Goal: Find specific page/section: Find specific page/section

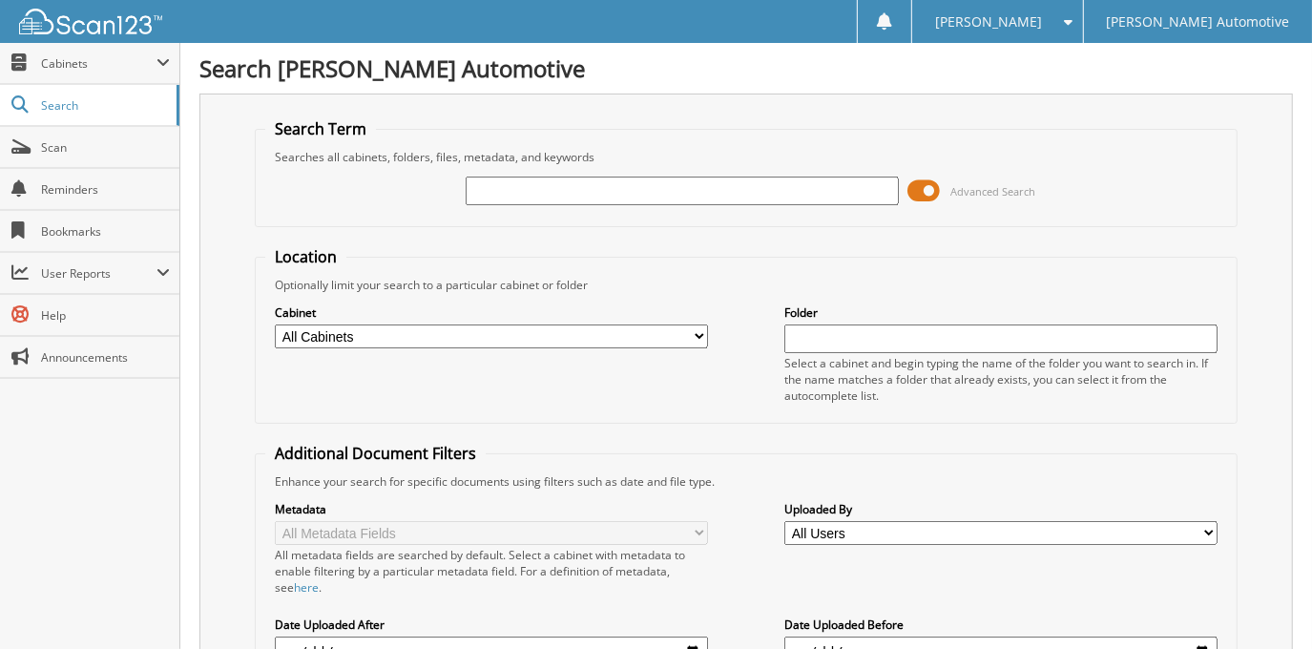
click at [922, 185] on span at bounding box center [925, 191] width 32 height 29
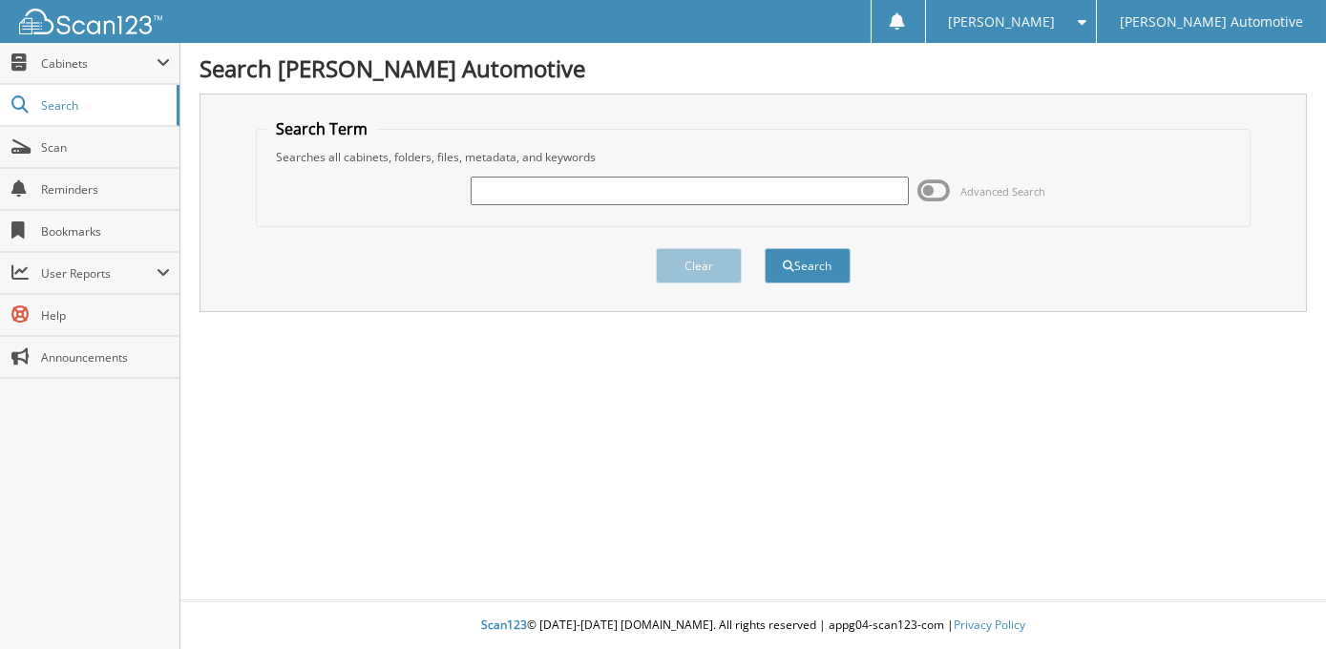
click at [733, 181] on input "text" at bounding box center [689, 191] width 438 height 29
type input "H2506A"
click at [764, 248] on button "Search" at bounding box center [807, 265] width 86 height 35
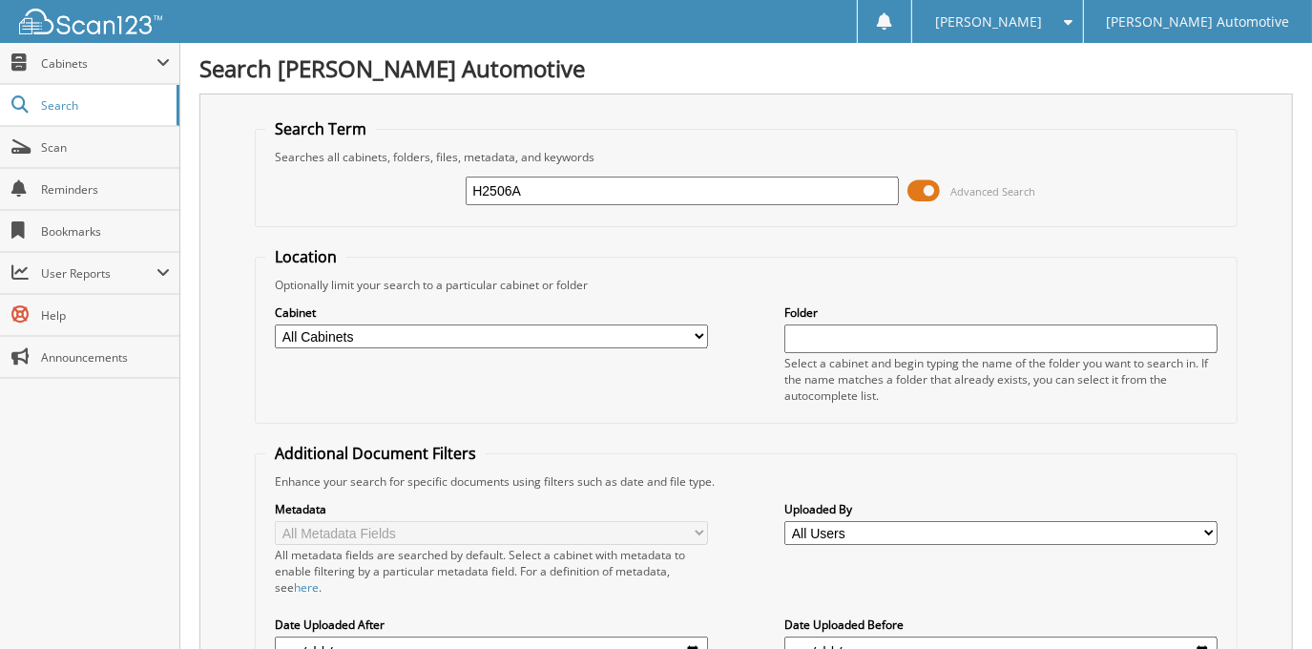
click at [921, 183] on span at bounding box center [925, 191] width 32 height 29
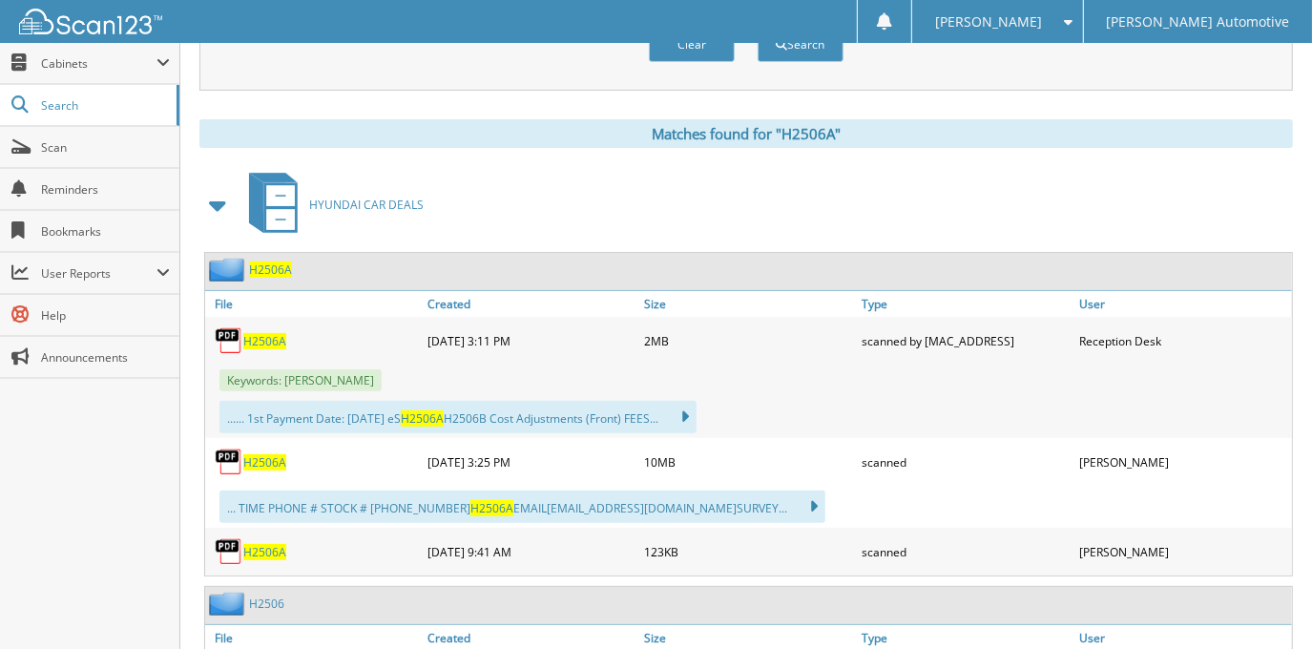
scroll to position [260, 0]
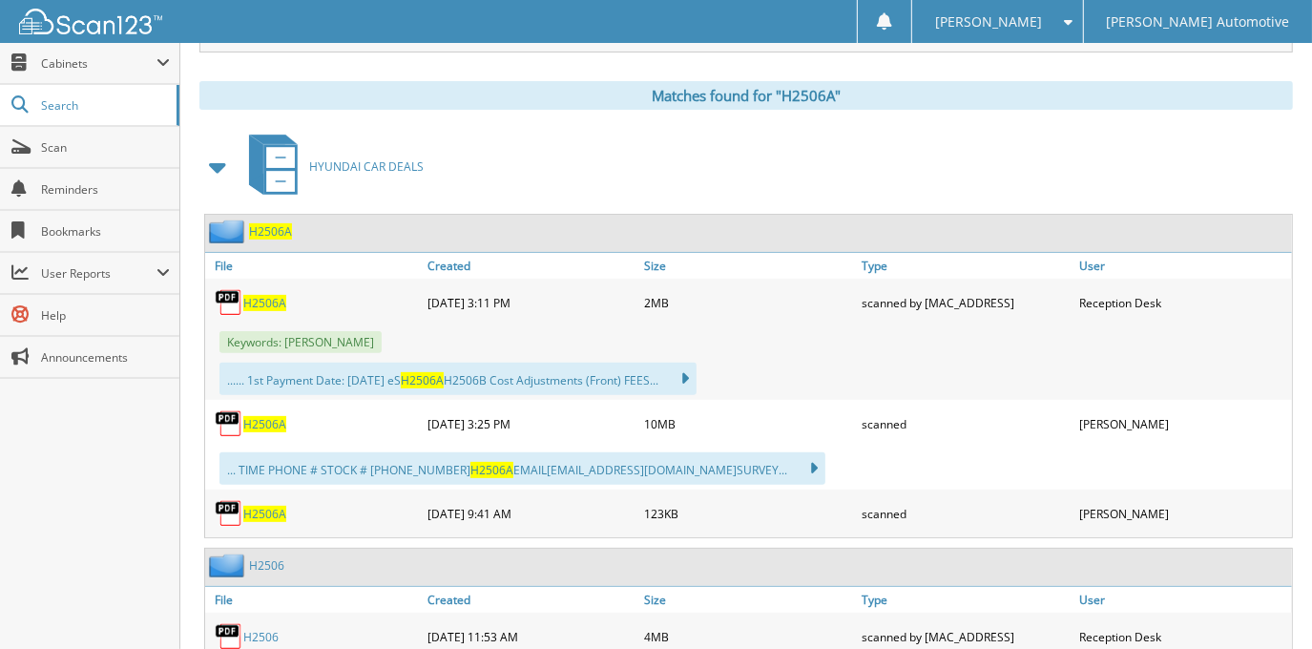
click at [261, 416] on span "H2506A" at bounding box center [264, 424] width 43 height 16
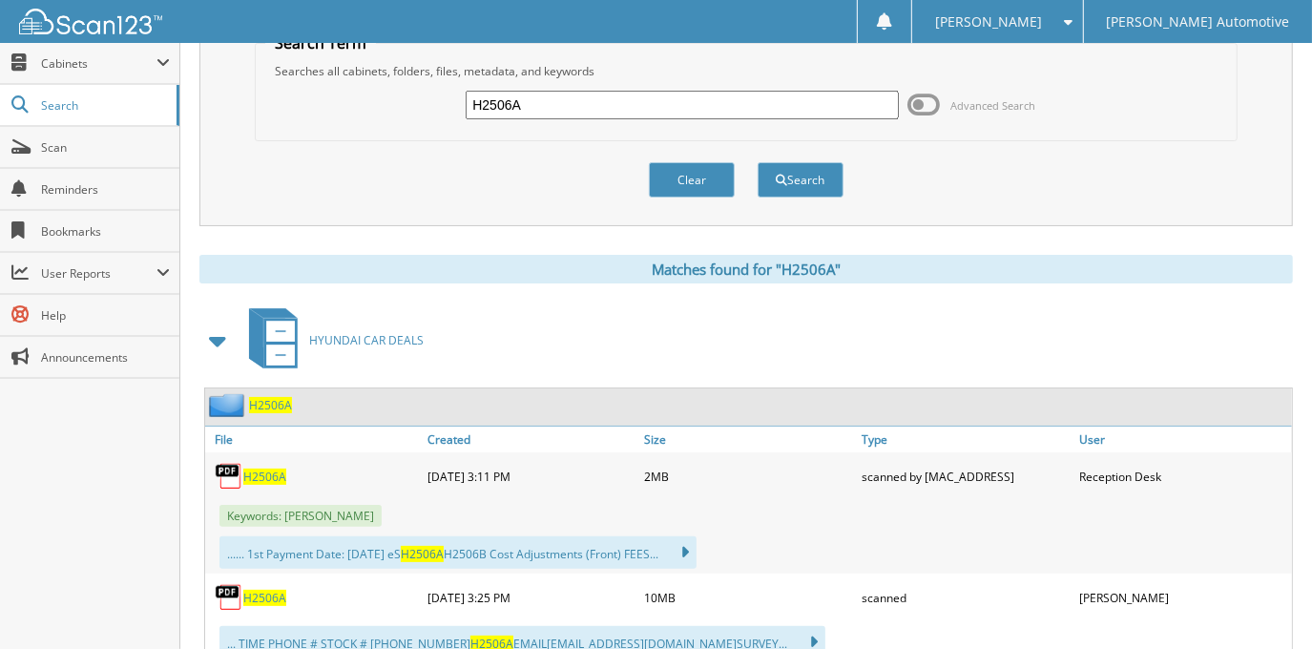
scroll to position [0, 0]
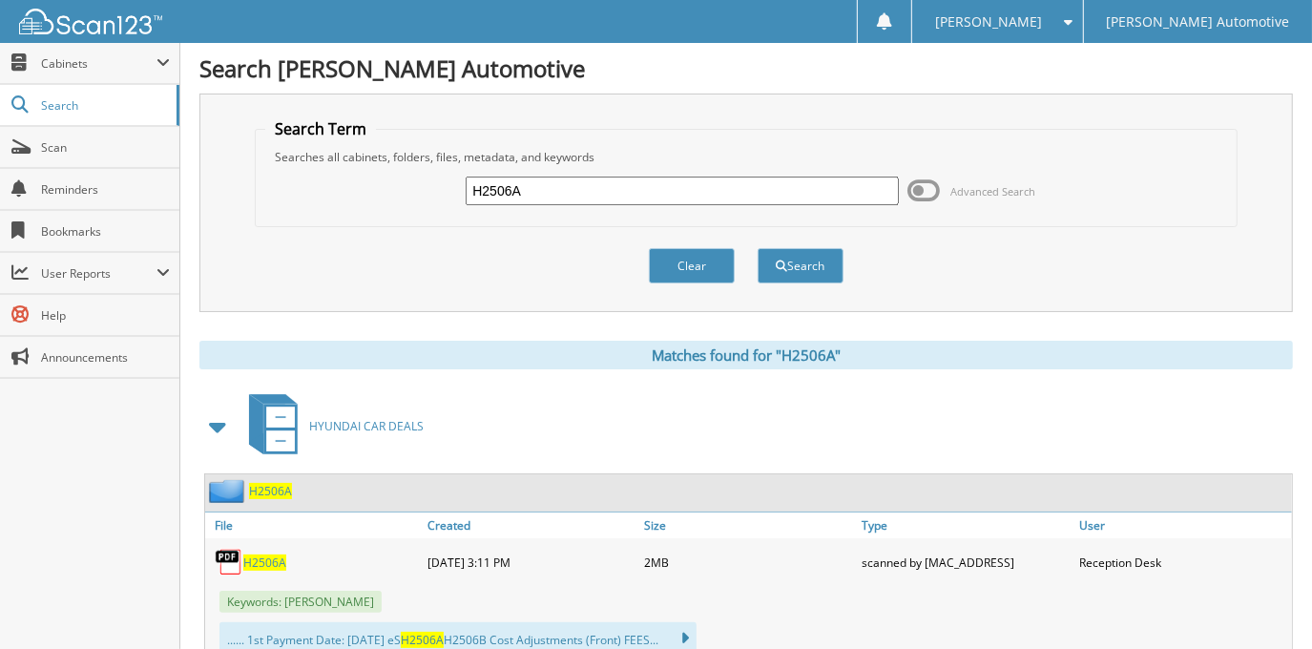
drag, startPoint x: 575, startPoint y: 192, endPoint x: 387, endPoint y: 179, distance: 188.4
click at [387, 179] on div "H2506A Advanced Search" at bounding box center [745, 191] width 961 height 52
type input "H2388"
click at [758, 248] on button "Search" at bounding box center [801, 265] width 86 height 35
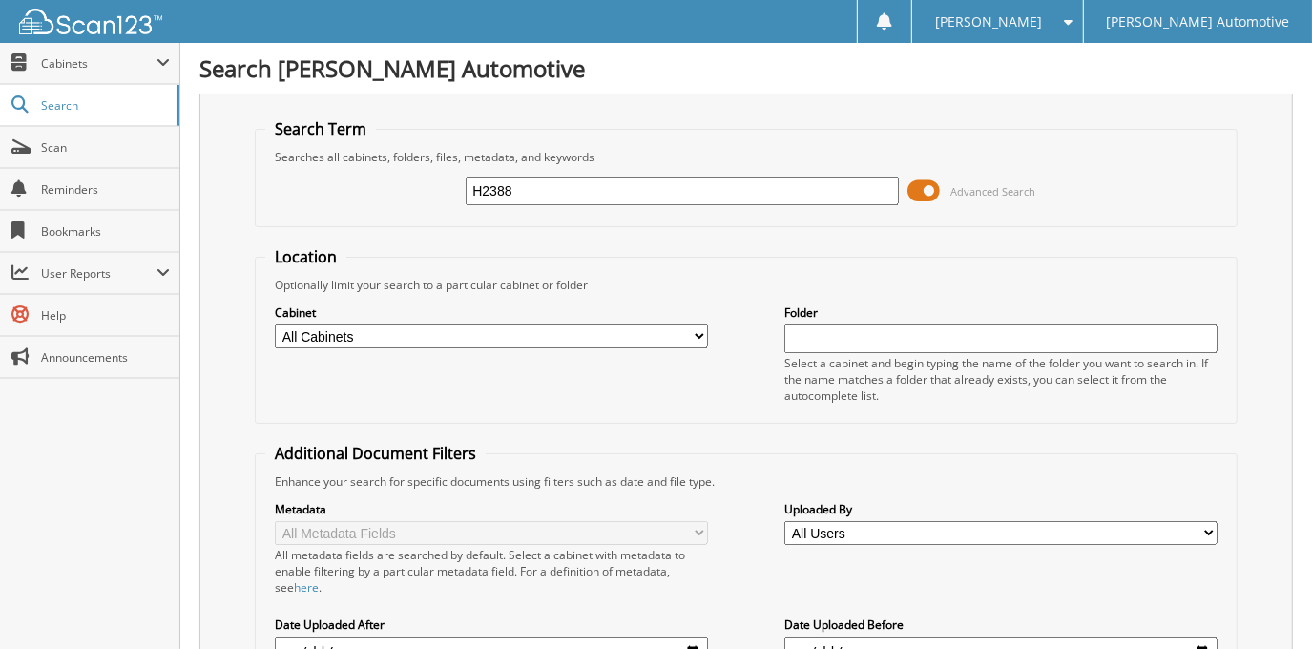
click at [930, 178] on span at bounding box center [925, 191] width 32 height 29
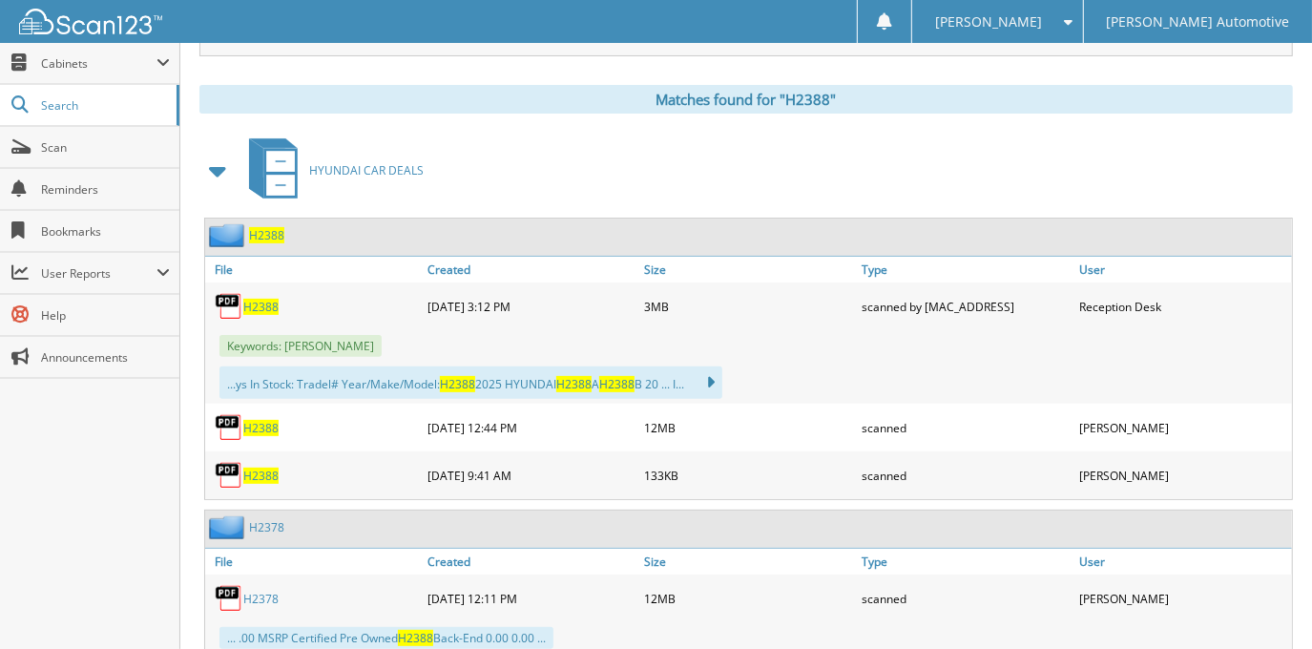
scroll to position [260, 0]
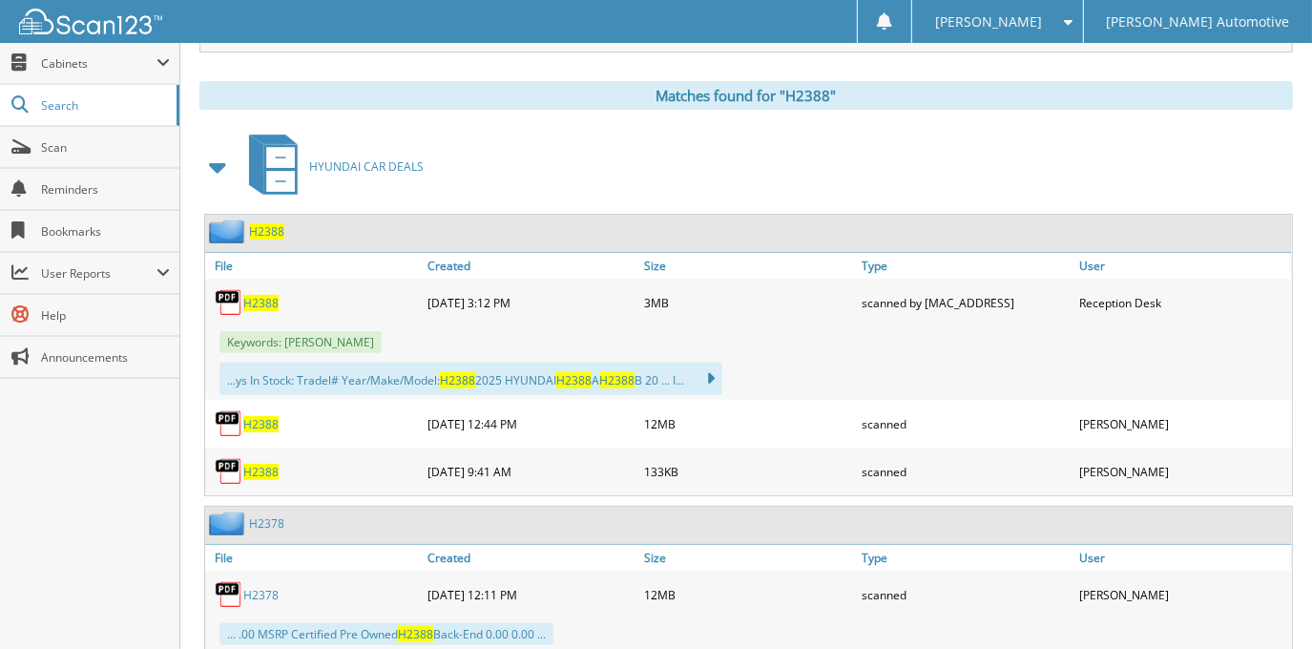
click at [251, 418] on span "H2388" at bounding box center [260, 424] width 35 height 16
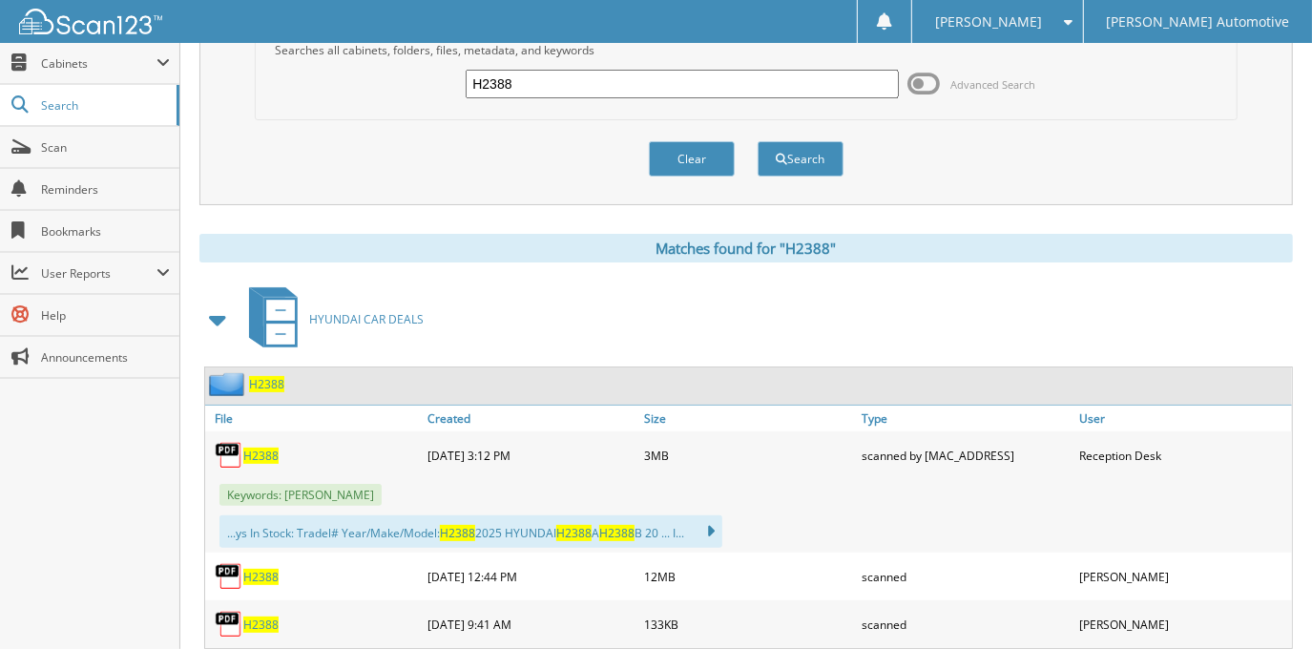
scroll to position [0, 0]
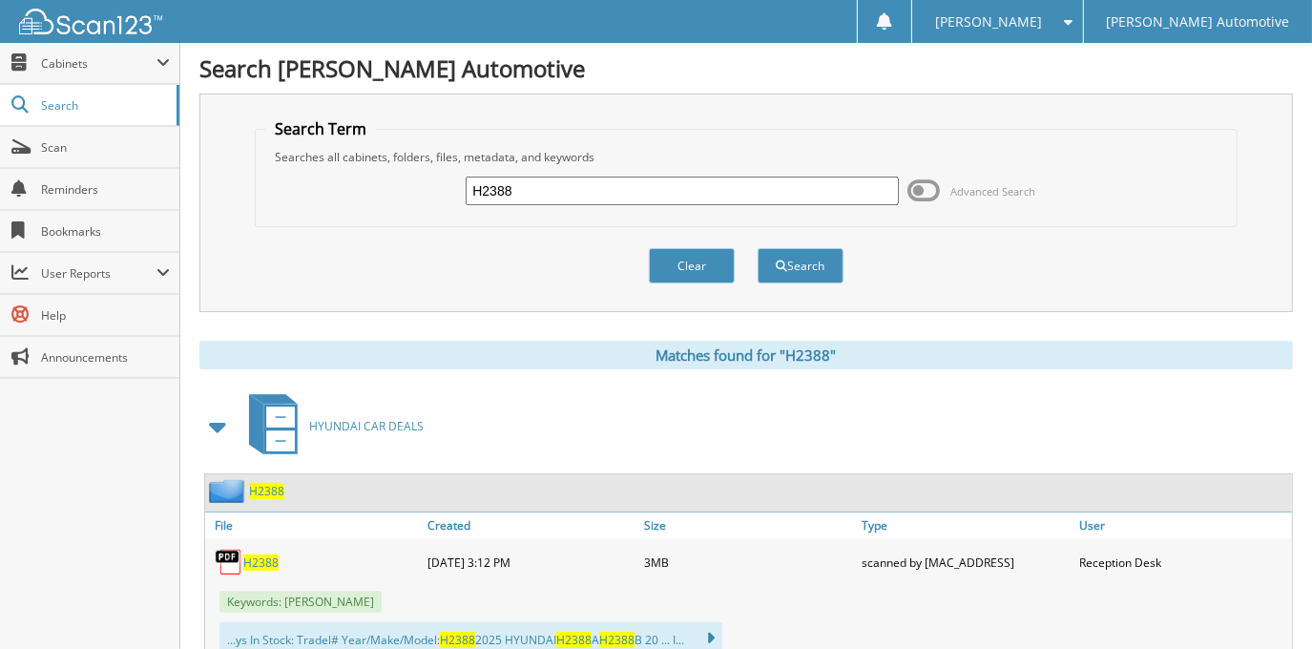
drag, startPoint x: 590, startPoint y: 195, endPoint x: 380, endPoint y: 224, distance: 212.0
click at [380, 224] on form "Search Term Searches all cabinets, folders, files, metadata, and keywords H2388…" at bounding box center [746, 211] width 982 height 186
type input "U1239"
click at [758, 248] on button "Search" at bounding box center [801, 265] width 86 height 35
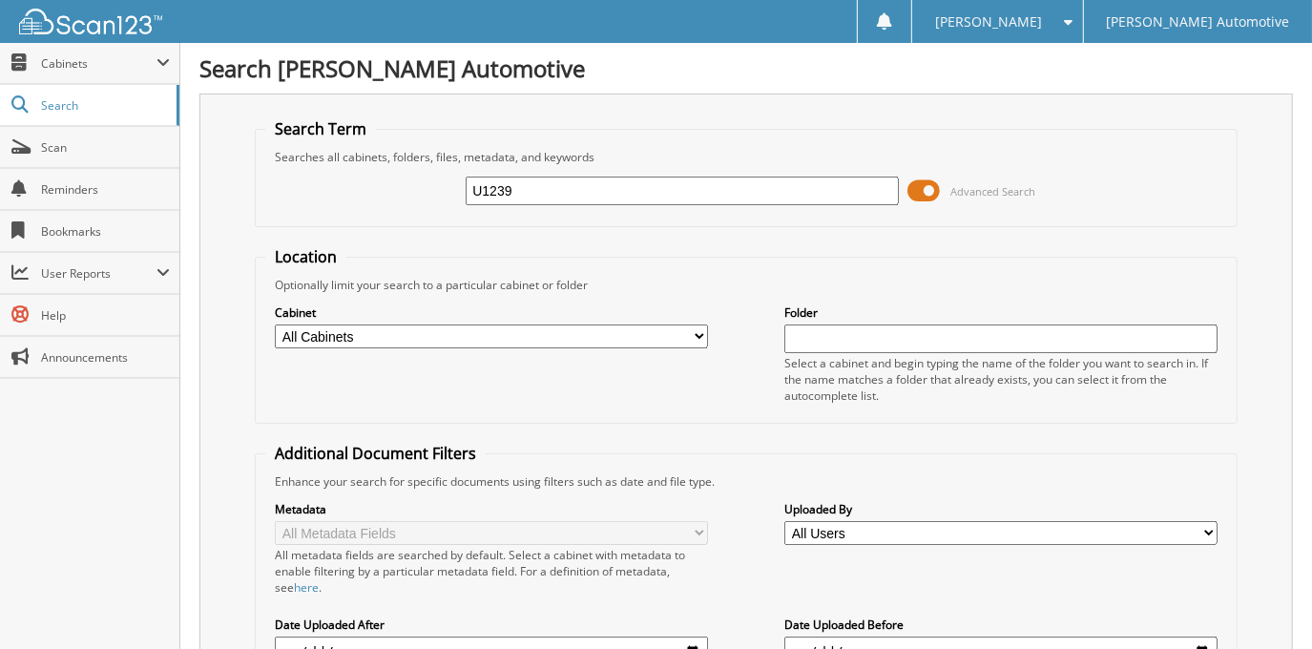
click at [926, 184] on span at bounding box center [925, 191] width 32 height 29
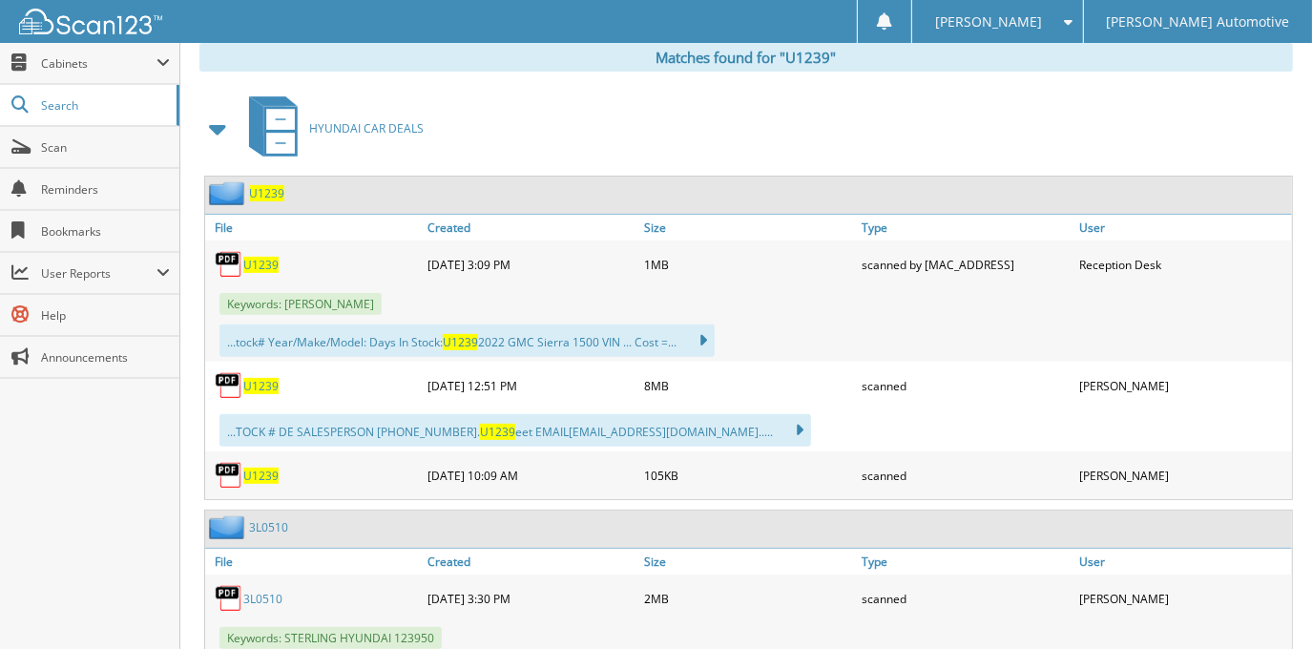
scroll to position [346, 0]
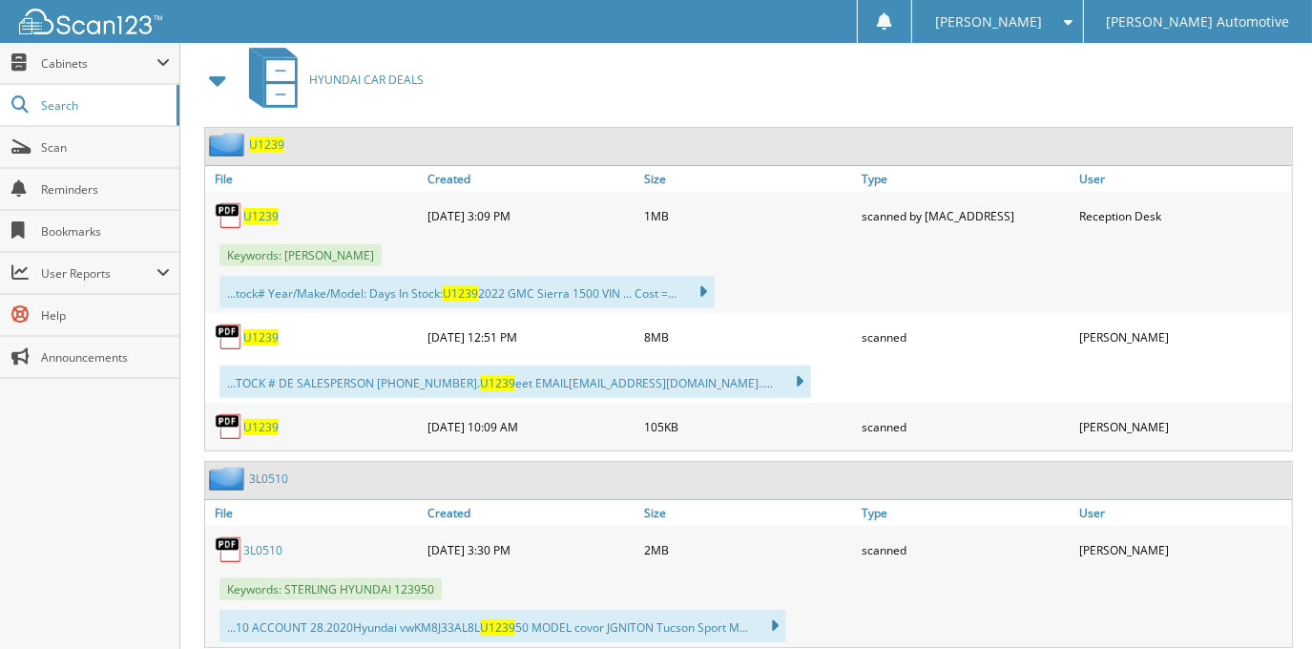
click at [257, 329] on span "U1239" at bounding box center [260, 337] width 35 height 16
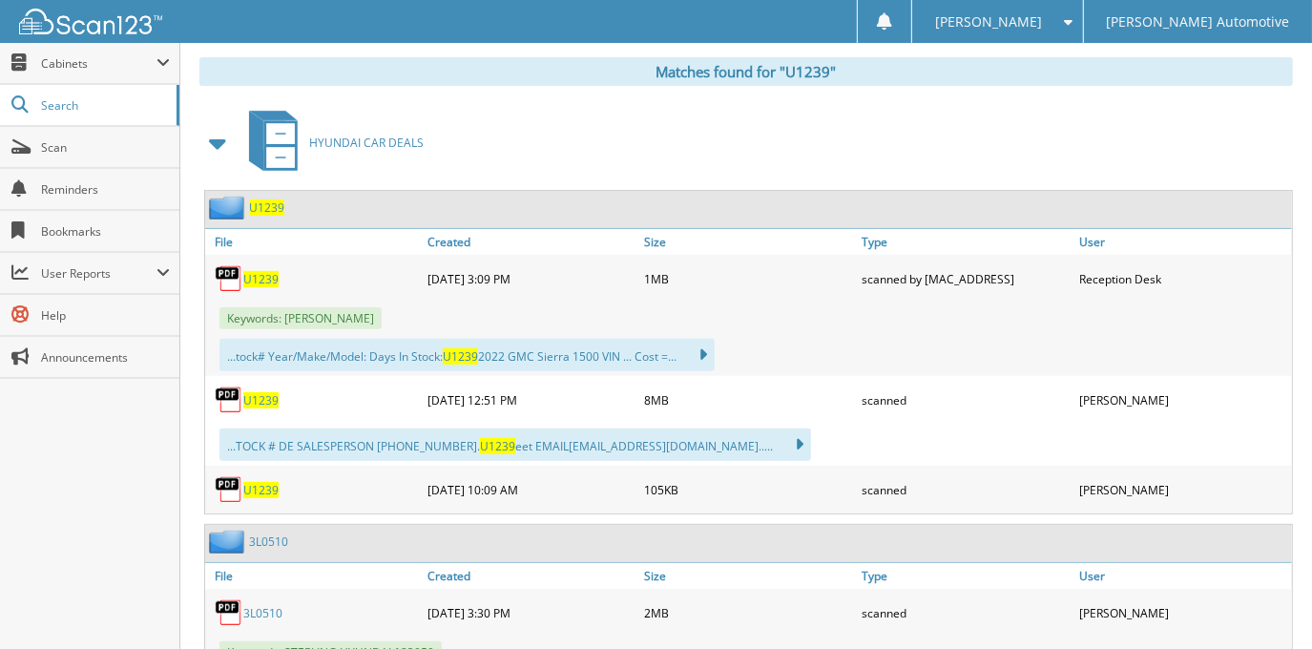
scroll to position [0, 0]
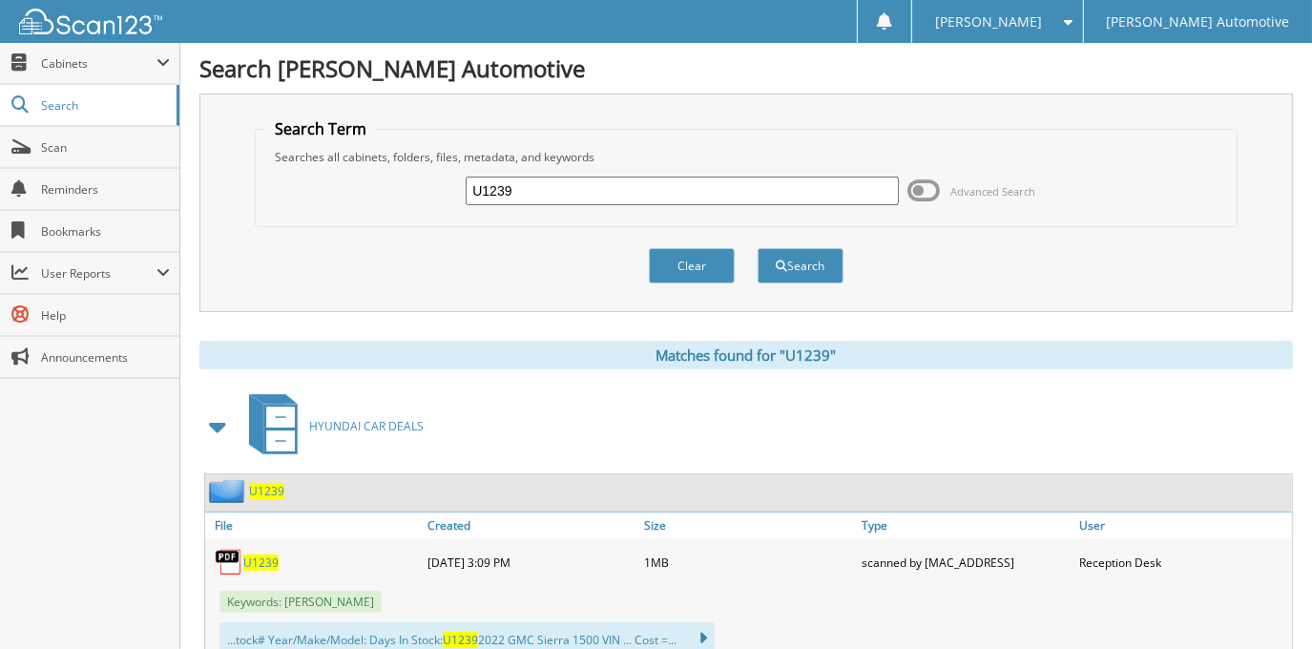
click at [647, 185] on input "U1239" at bounding box center [682, 191] width 432 height 29
click at [647, 184] on input "U1239" at bounding box center [682, 191] width 432 height 29
type input "H2505A"
click at [758, 248] on button "Search" at bounding box center [801, 265] width 86 height 35
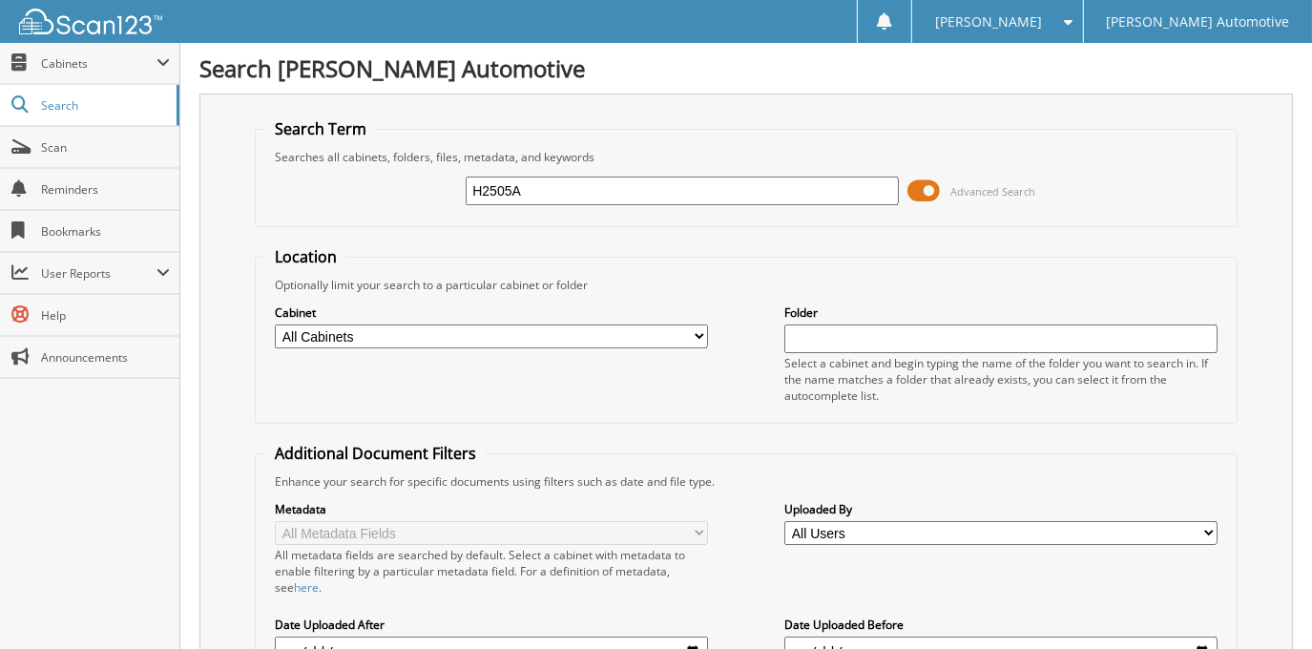
click at [931, 189] on span at bounding box center [925, 191] width 32 height 29
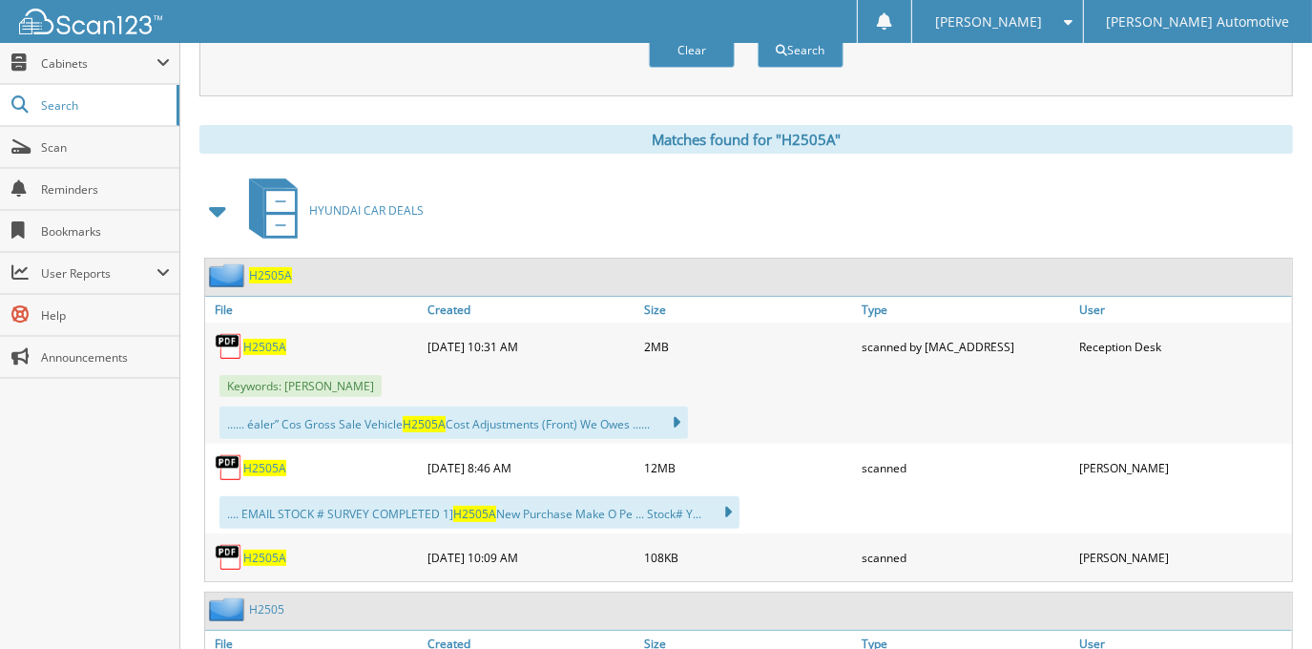
scroll to position [260, 0]
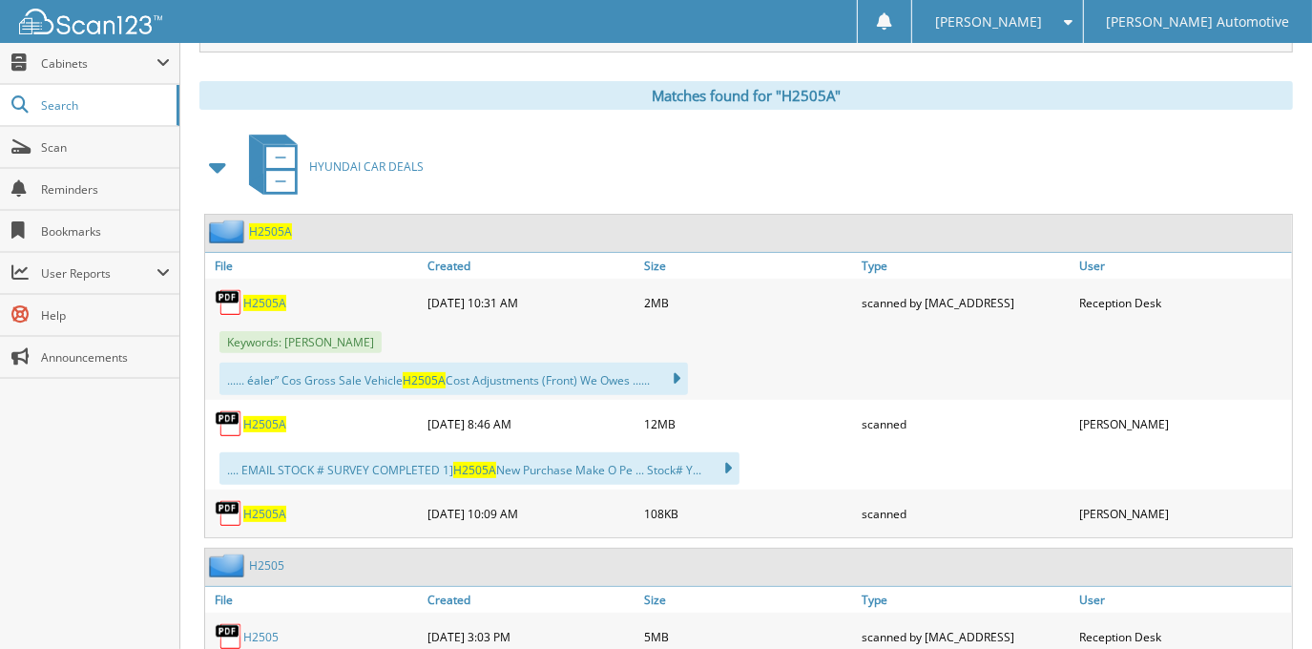
click at [255, 423] on span "H2505A" at bounding box center [264, 424] width 43 height 16
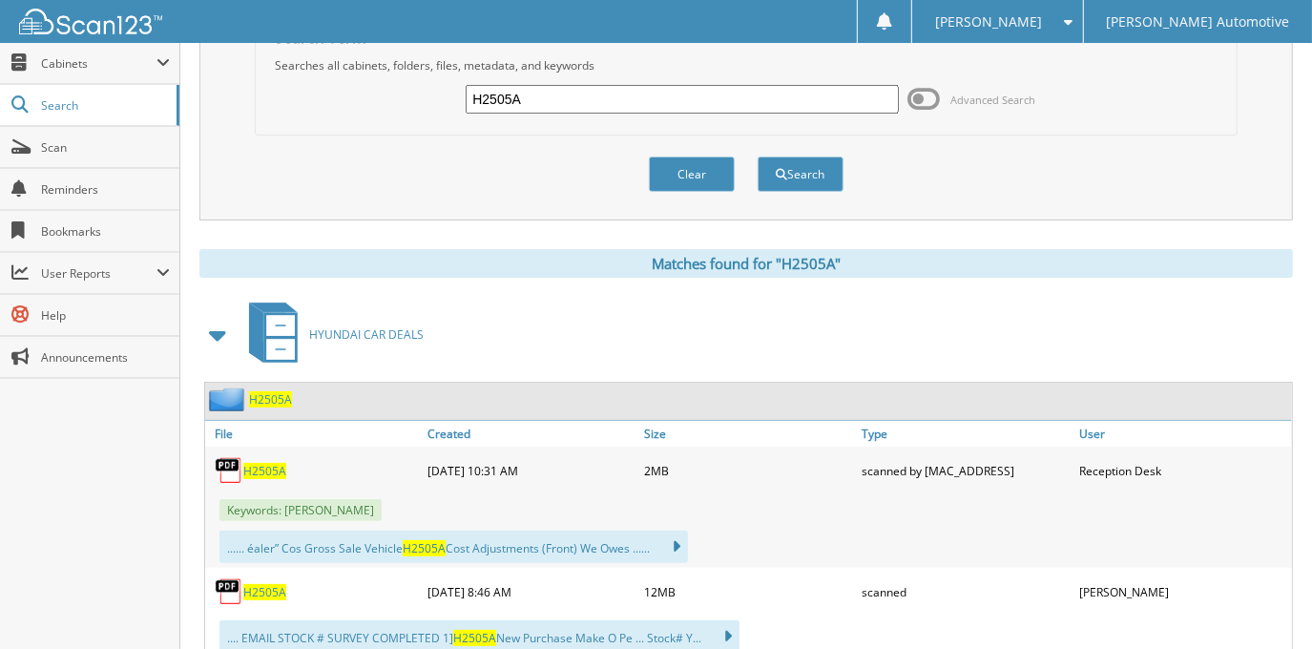
scroll to position [0, 0]
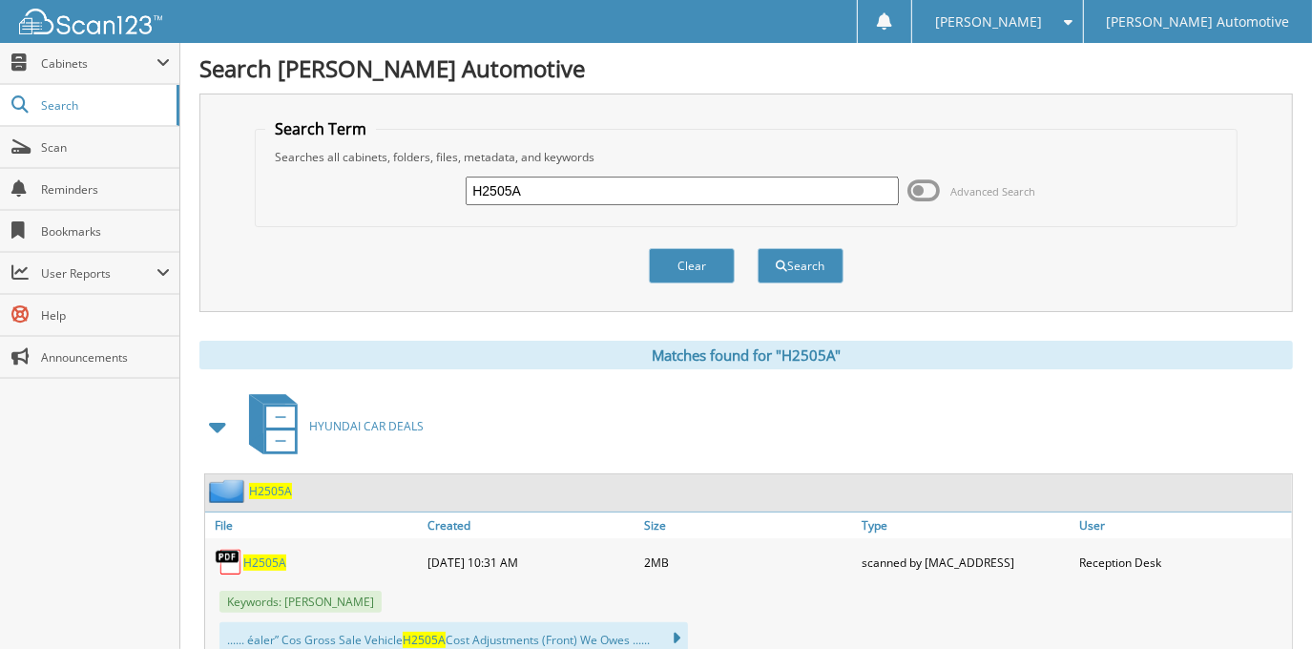
click at [651, 180] on input "H2505A" at bounding box center [682, 191] width 432 height 29
type input "H2421A"
click at [758, 248] on button "Search" at bounding box center [801, 265] width 86 height 35
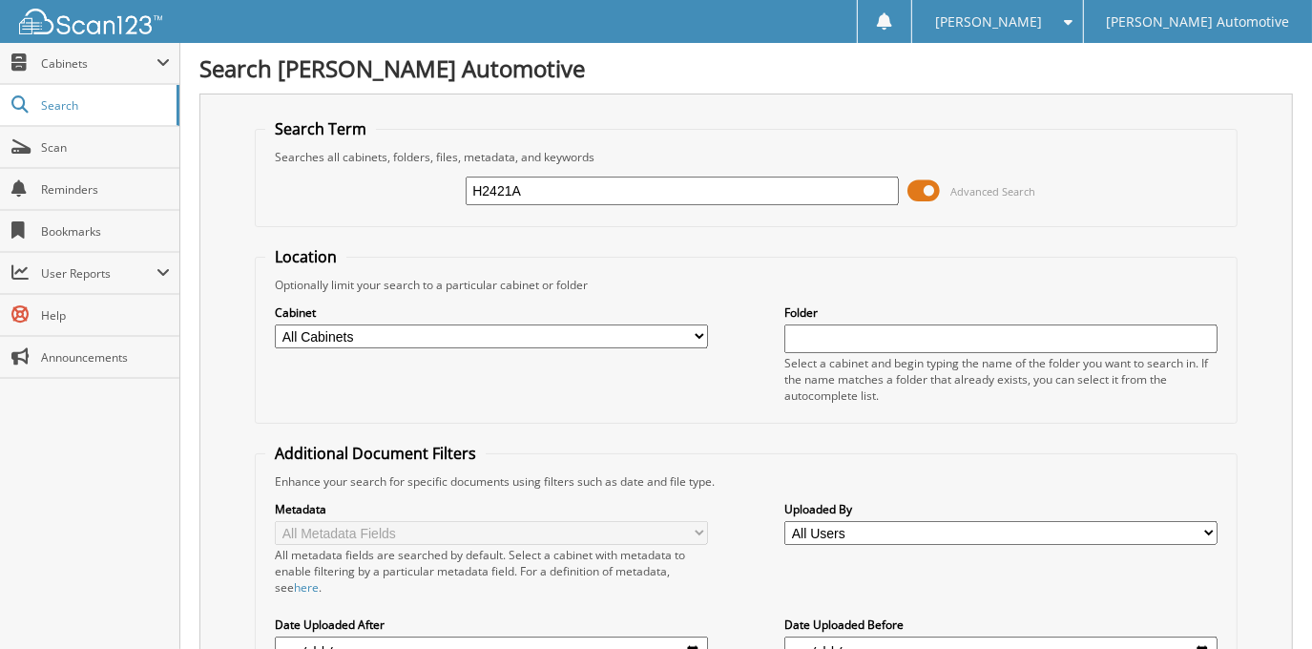
click at [923, 189] on span at bounding box center [925, 191] width 32 height 29
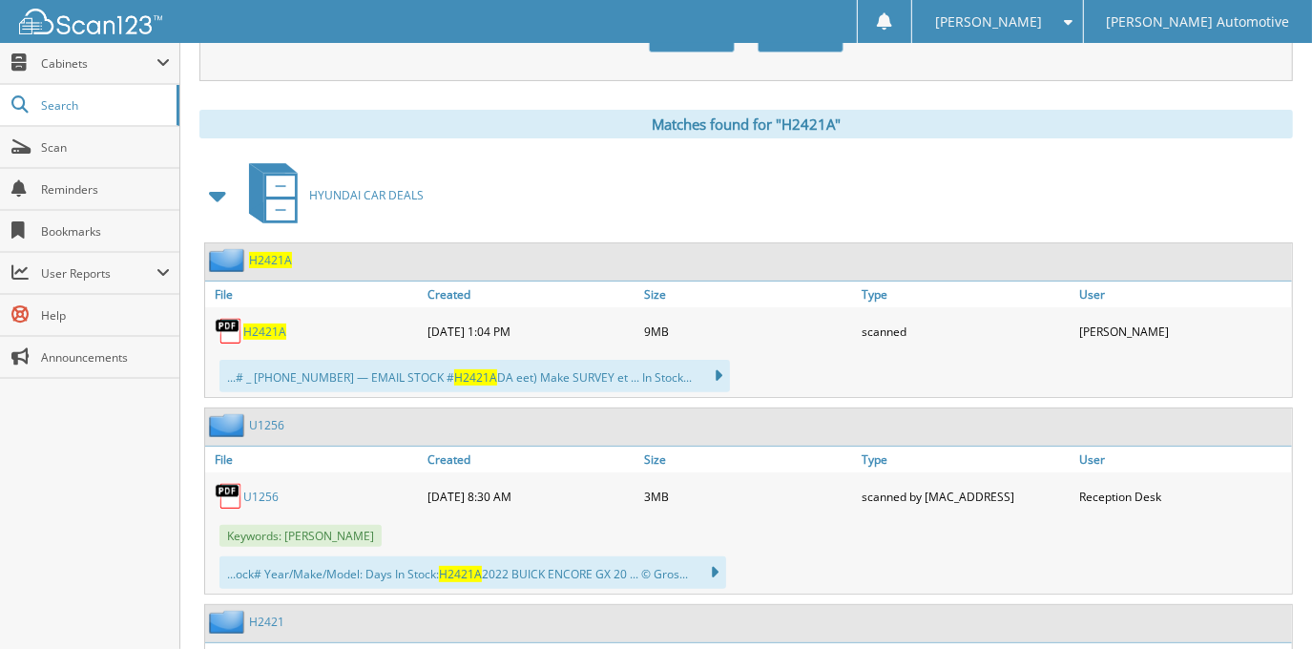
scroll to position [260, 0]
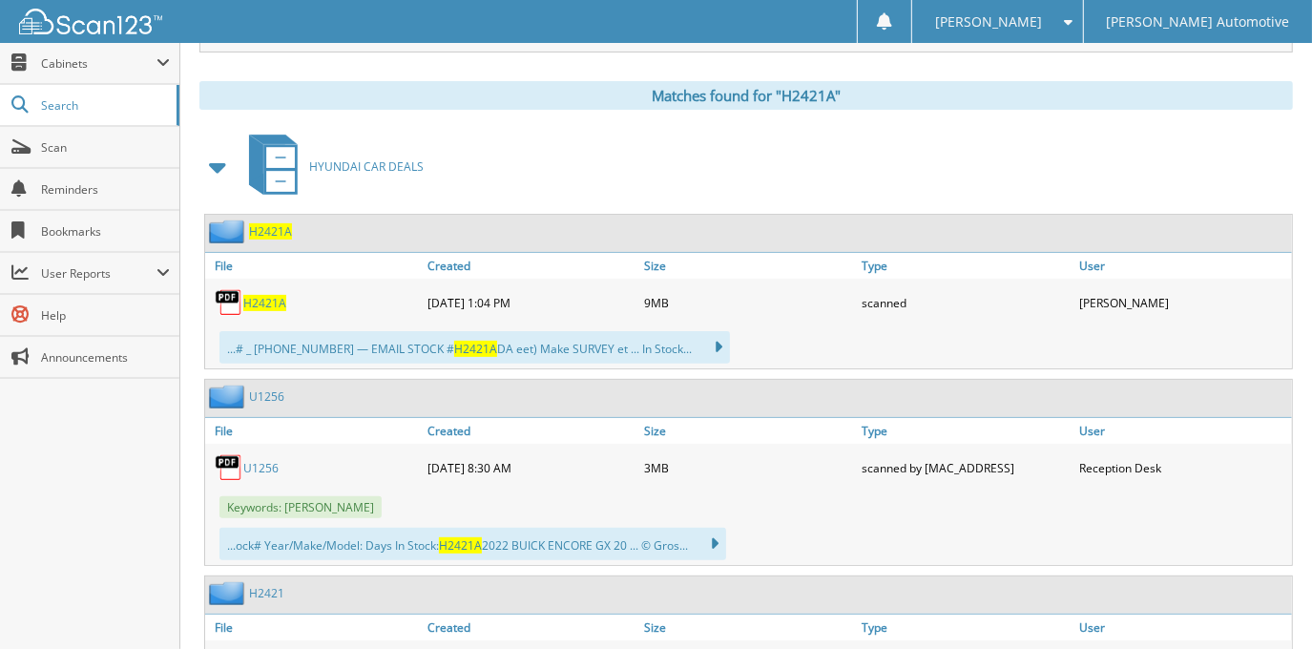
click at [253, 299] on span "H2421A" at bounding box center [264, 303] width 43 height 16
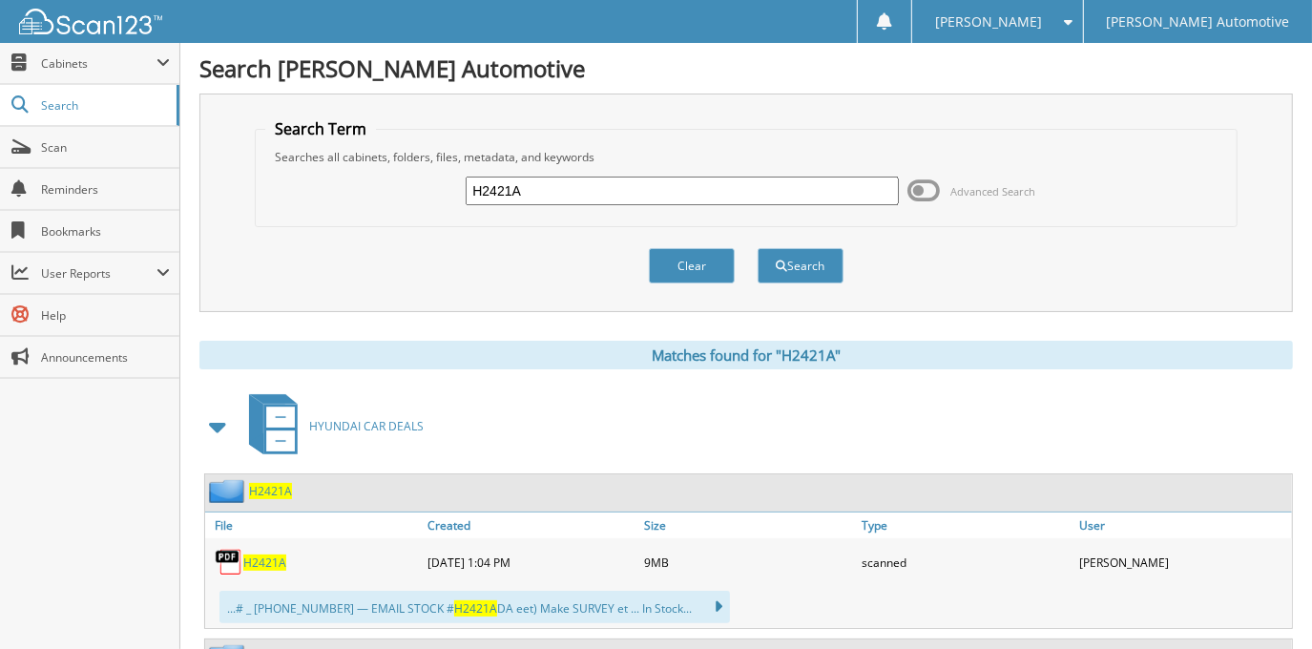
drag, startPoint x: 567, startPoint y: 172, endPoint x: 509, endPoint y: 177, distance: 58.4
click at [509, 177] on div "H2421A Advanced Search" at bounding box center [745, 191] width 961 height 52
drag, startPoint x: 610, startPoint y: 189, endPoint x: 445, endPoint y: 221, distance: 168.3
click at [445, 221] on fieldset "Search Term Searches all cabinets, folders, files, metadata, and keywords H2421…" at bounding box center [746, 172] width 982 height 109
type input "H2556"
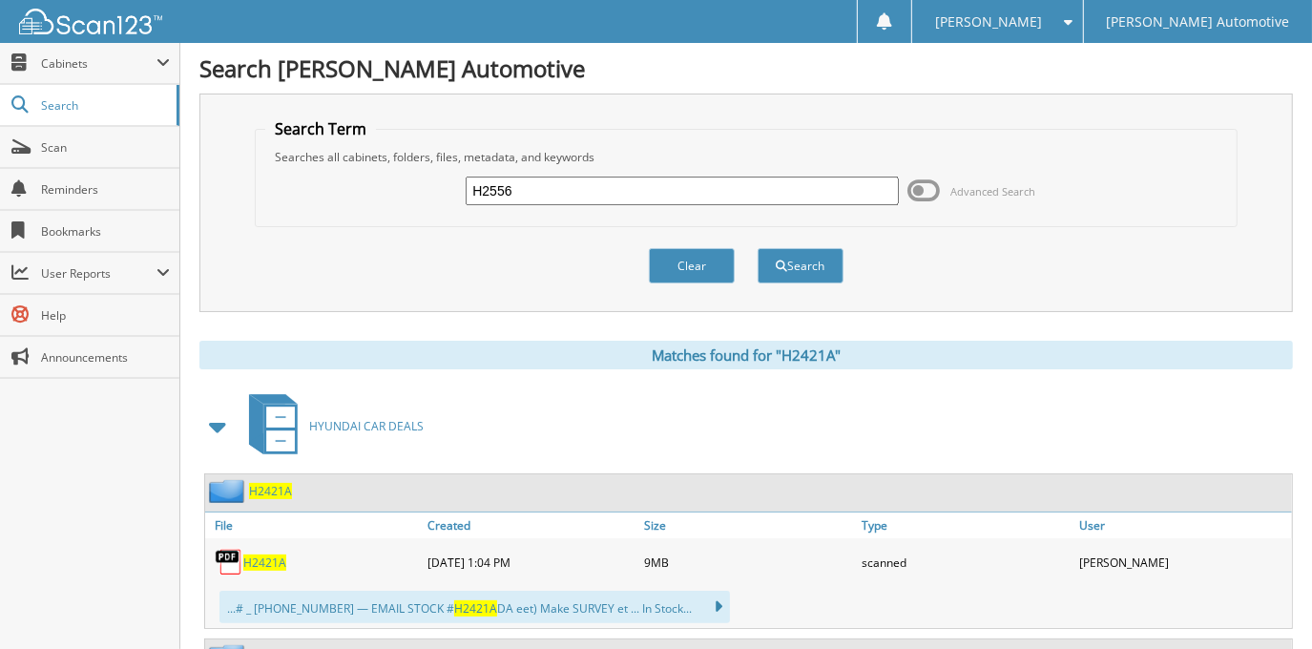
click at [758, 248] on button "Search" at bounding box center [801, 265] width 86 height 35
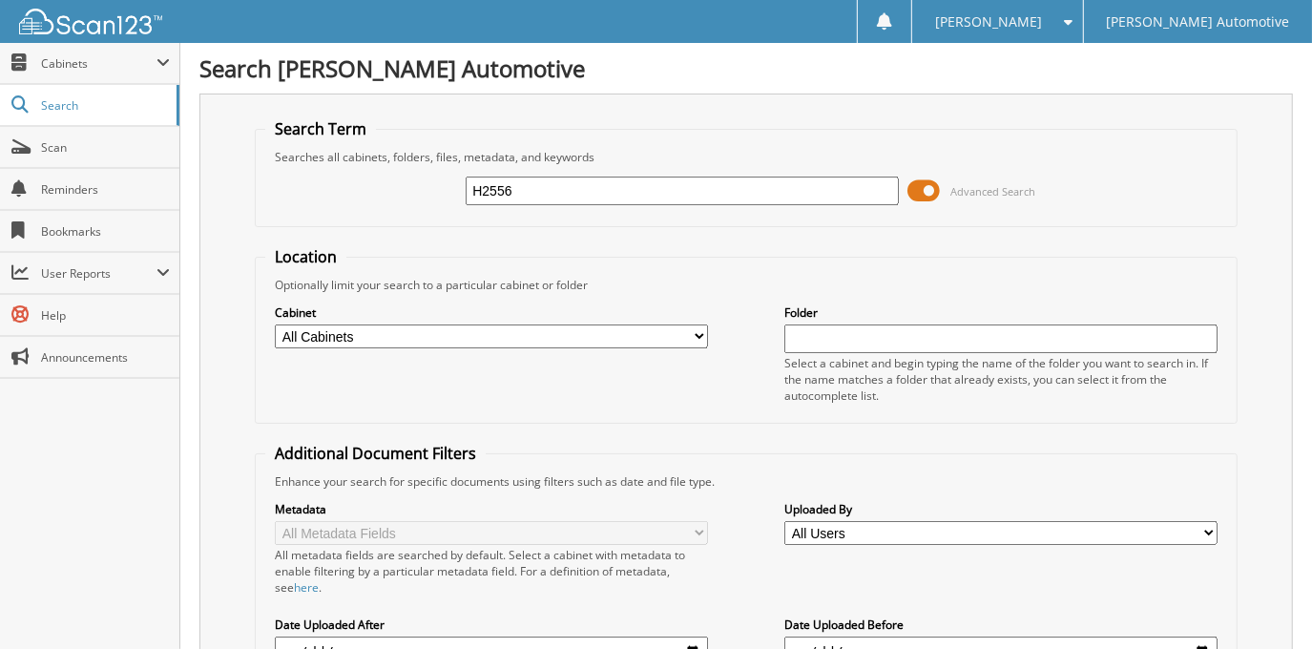
click at [914, 189] on span at bounding box center [925, 191] width 32 height 29
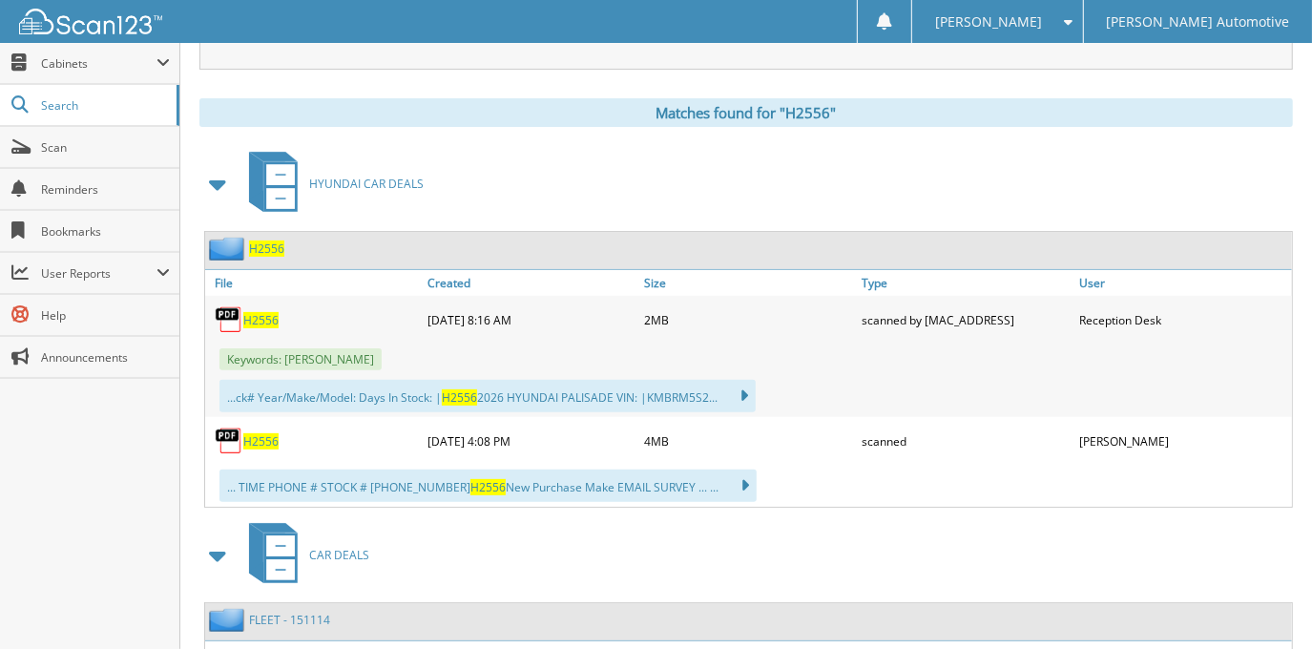
scroll to position [260, 0]
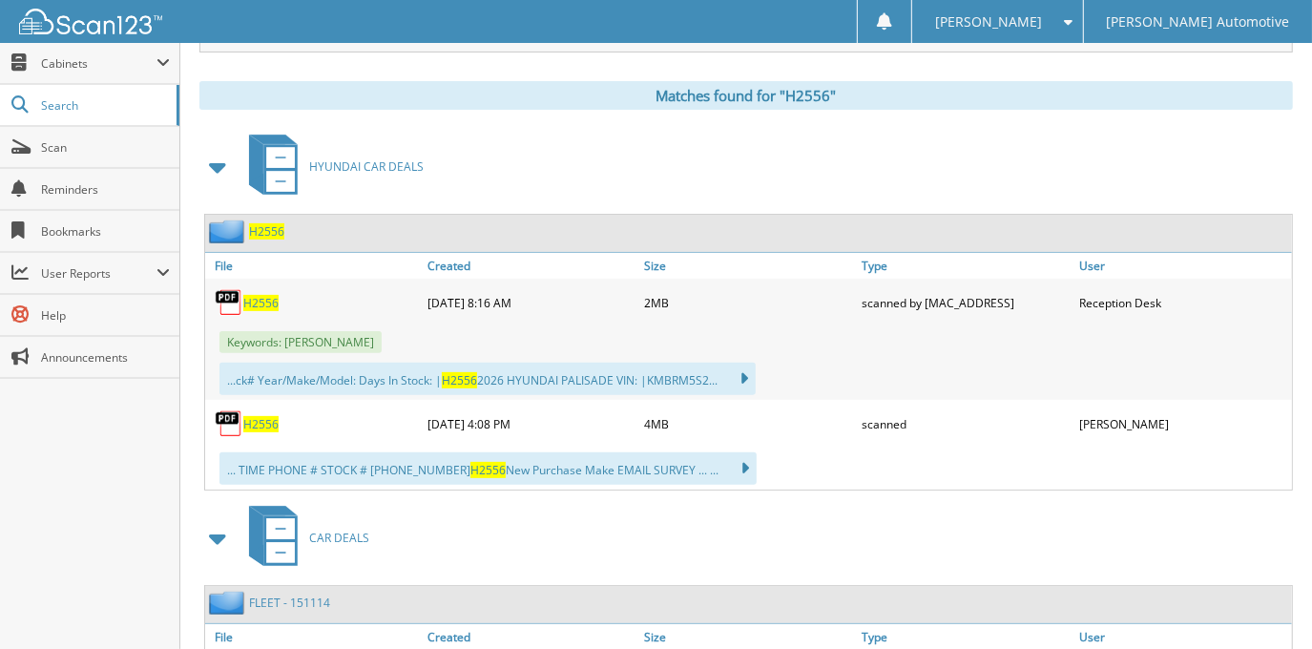
click at [275, 419] on span "H2556" at bounding box center [260, 424] width 35 height 16
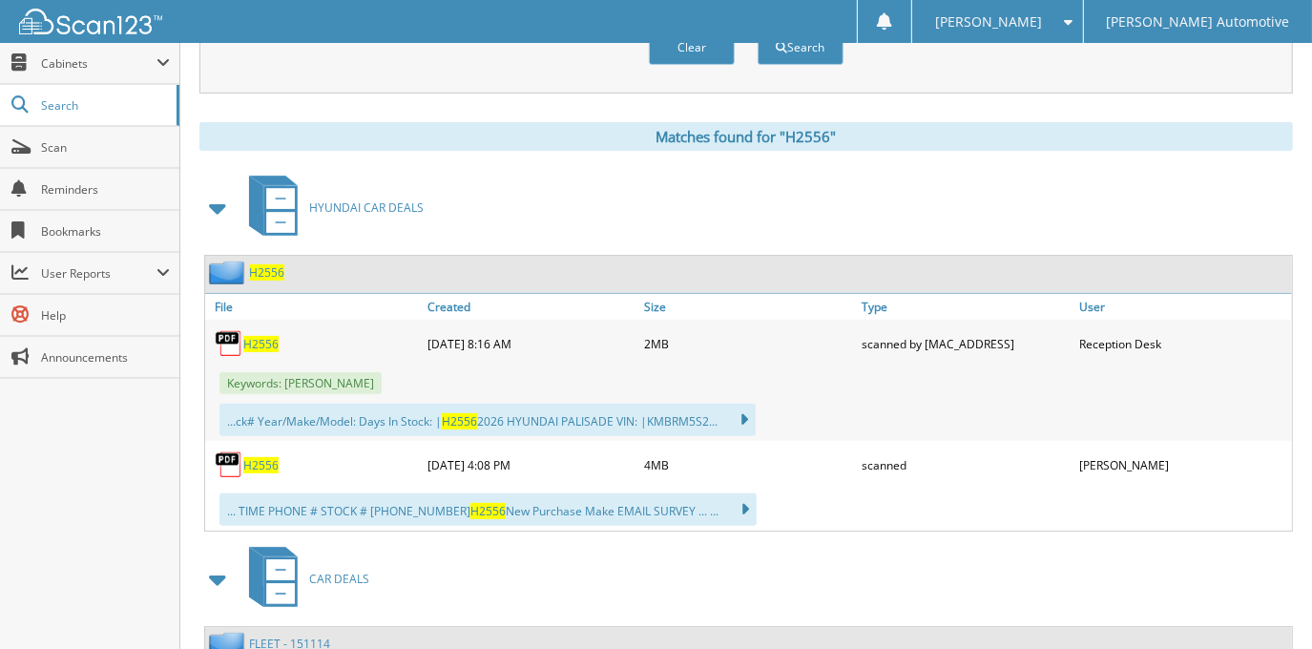
scroll to position [0, 0]
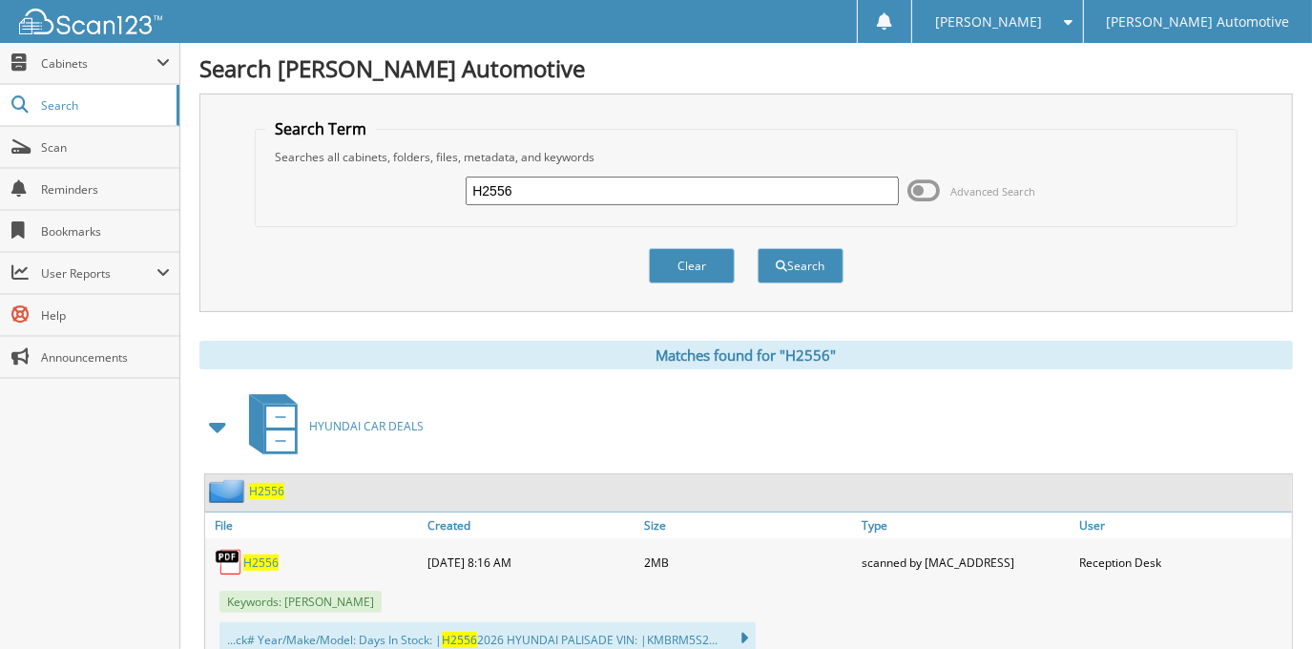
drag, startPoint x: 669, startPoint y: 180, endPoint x: 280, endPoint y: 188, distance: 389.4
click at [280, 189] on div "H2556 Advanced Search" at bounding box center [745, 191] width 961 height 52
type input "H2354A"
click at [758, 248] on button "Search" at bounding box center [801, 265] width 86 height 35
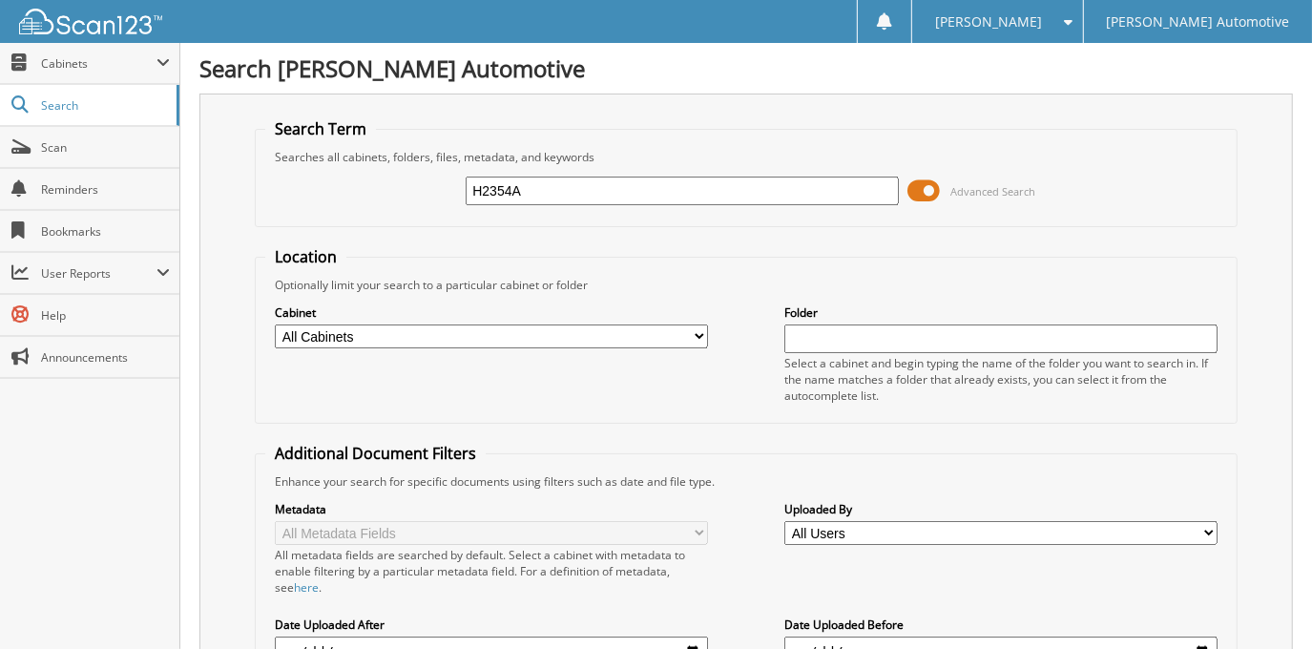
click at [919, 195] on span at bounding box center [925, 191] width 32 height 29
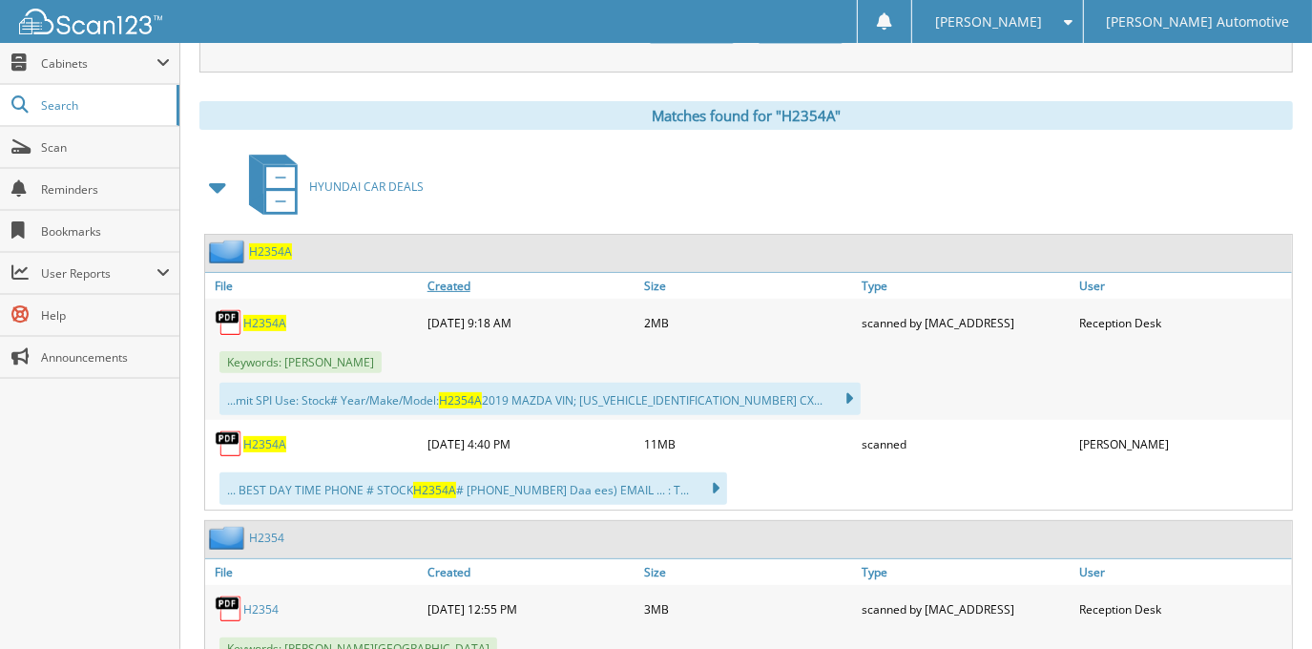
scroll to position [260, 0]
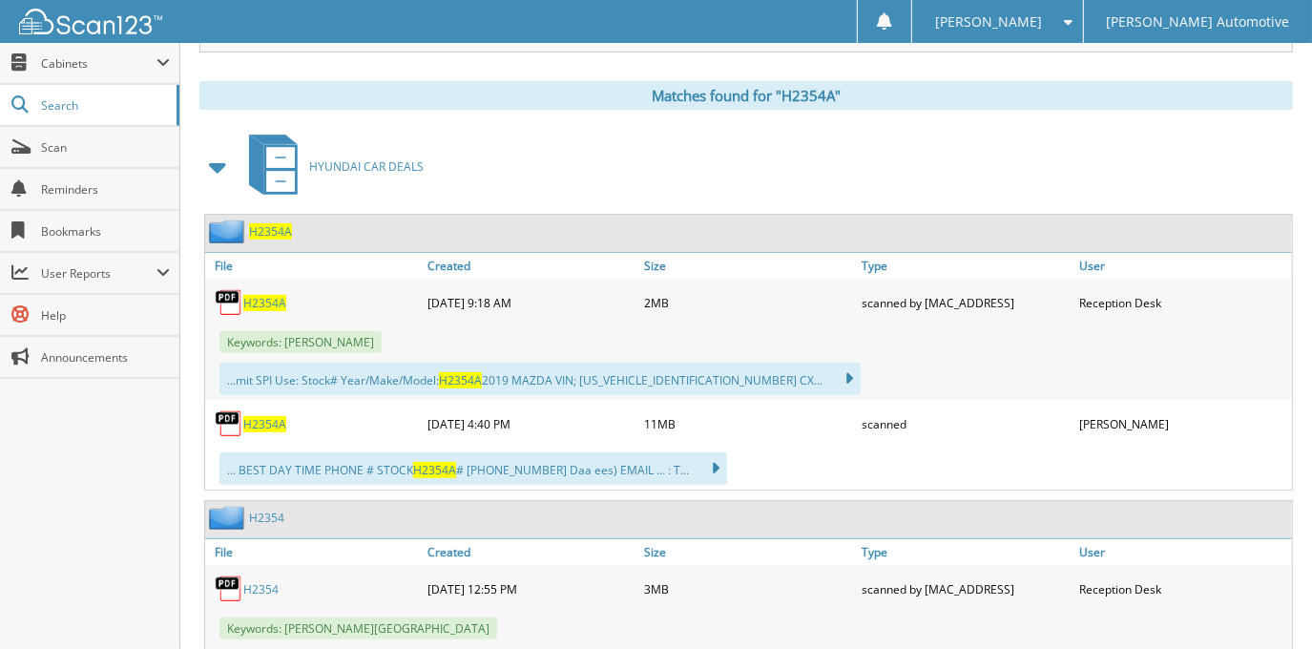
click at [267, 421] on span "H2354A" at bounding box center [264, 424] width 43 height 16
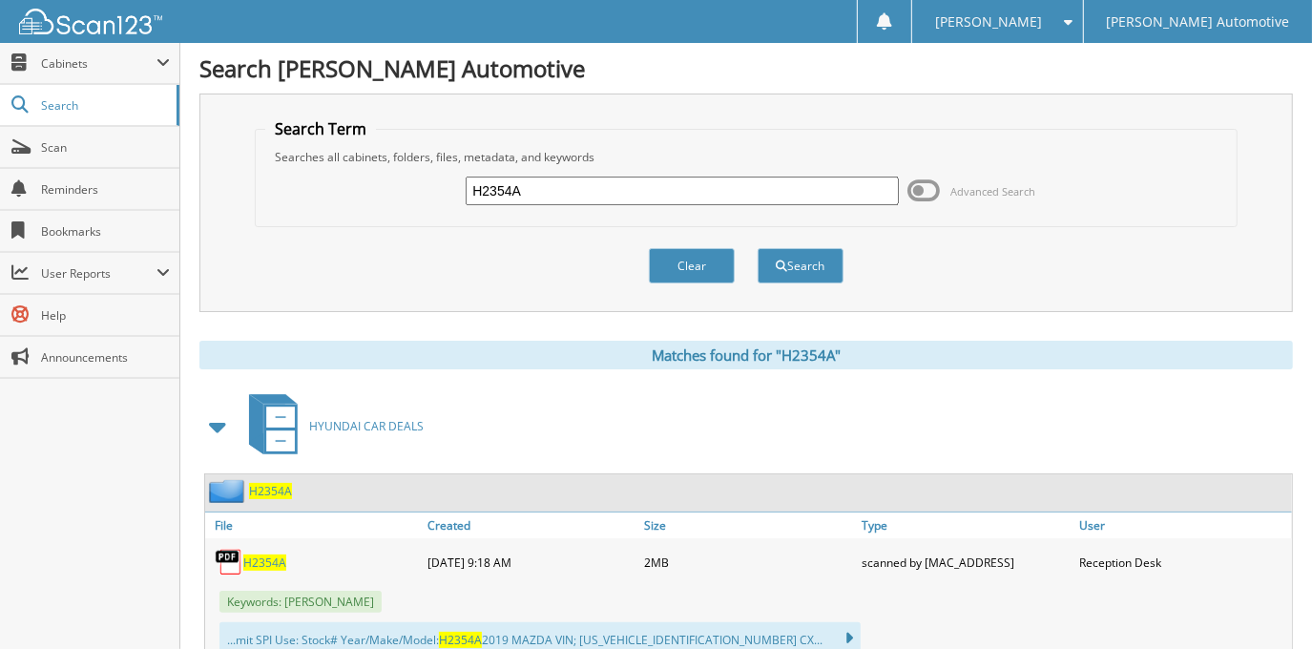
drag, startPoint x: 560, startPoint y: 195, endPoint x: 295, endPoint y: 206, distance: 265.6
click at [295, 206] on div "H2354A Advanced Search" at bounding box center [745, 191] width 961 height 52
type input "H21418A"
click at [758, 248] on button "Search" at bounding box center [801, 265] width 86 height 35
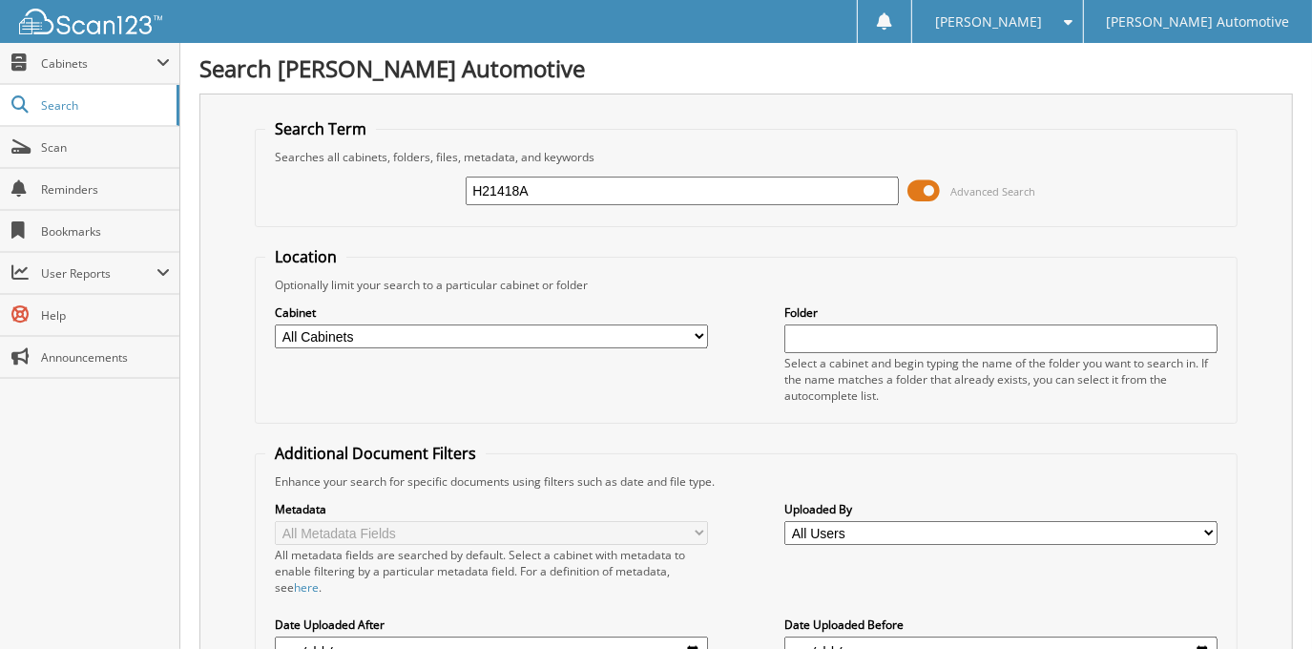
click at [923, 193] on span at bounding box center [925, 191] width 32 height 29
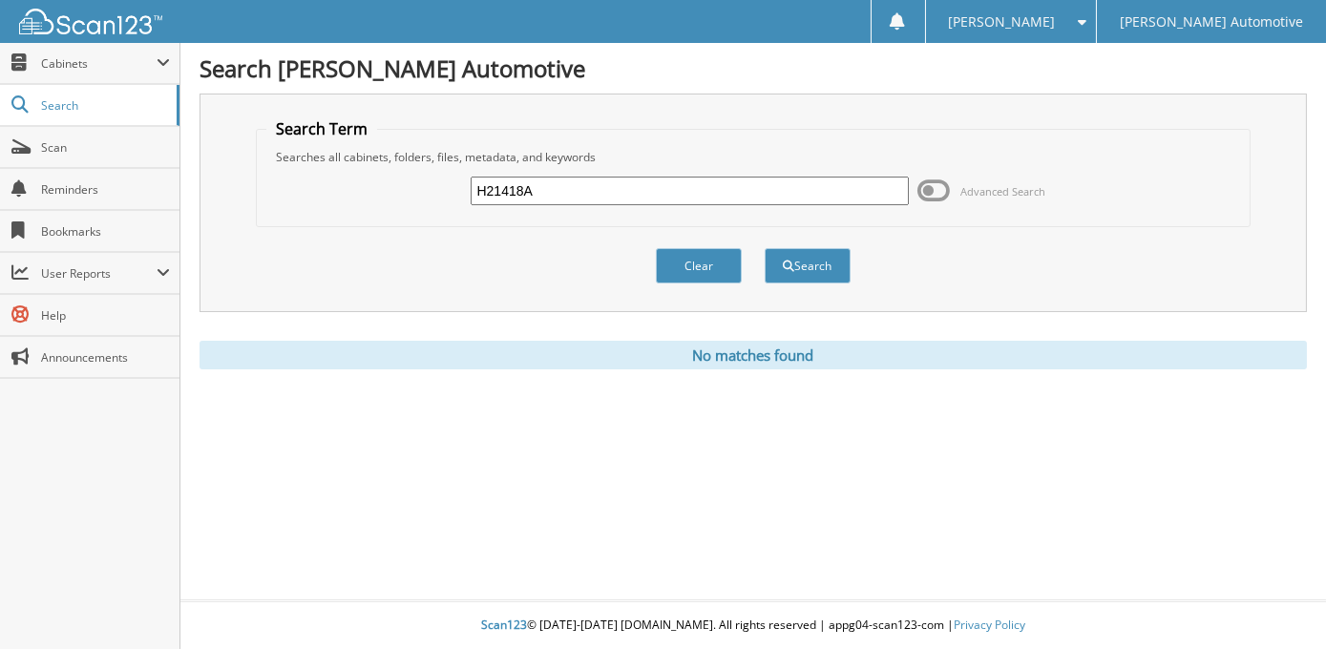
drag, startPoint x: 626, startPoint y: 189, endPoint x: 309, endPoint y: 204, distance: 317.2
click at [309, 204] on div "H21418A Advanced Search" at bounding box center [752, 191] width 973 height 52
type input "[PERSON_NAME]"
click at [764, 248] on button "Search" at bounding box center [807, 265] width 86 height 35
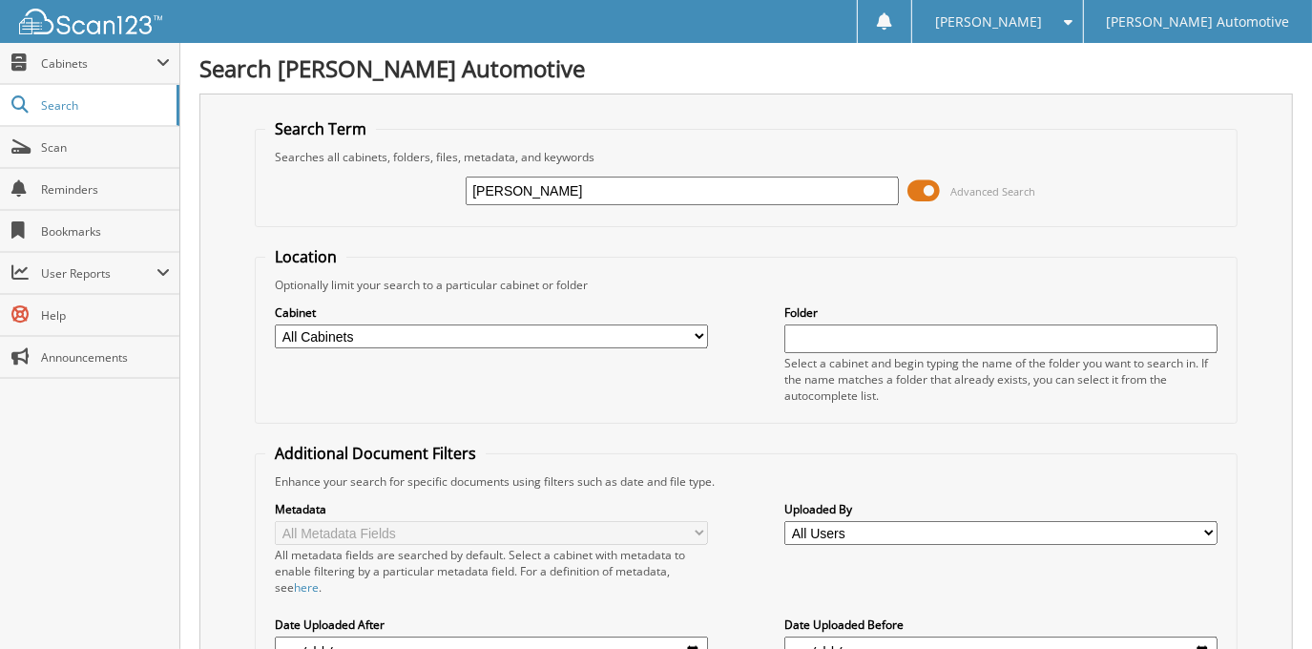
click at [922, 197] on span at bounding box center [925, 191] width 32 height 29
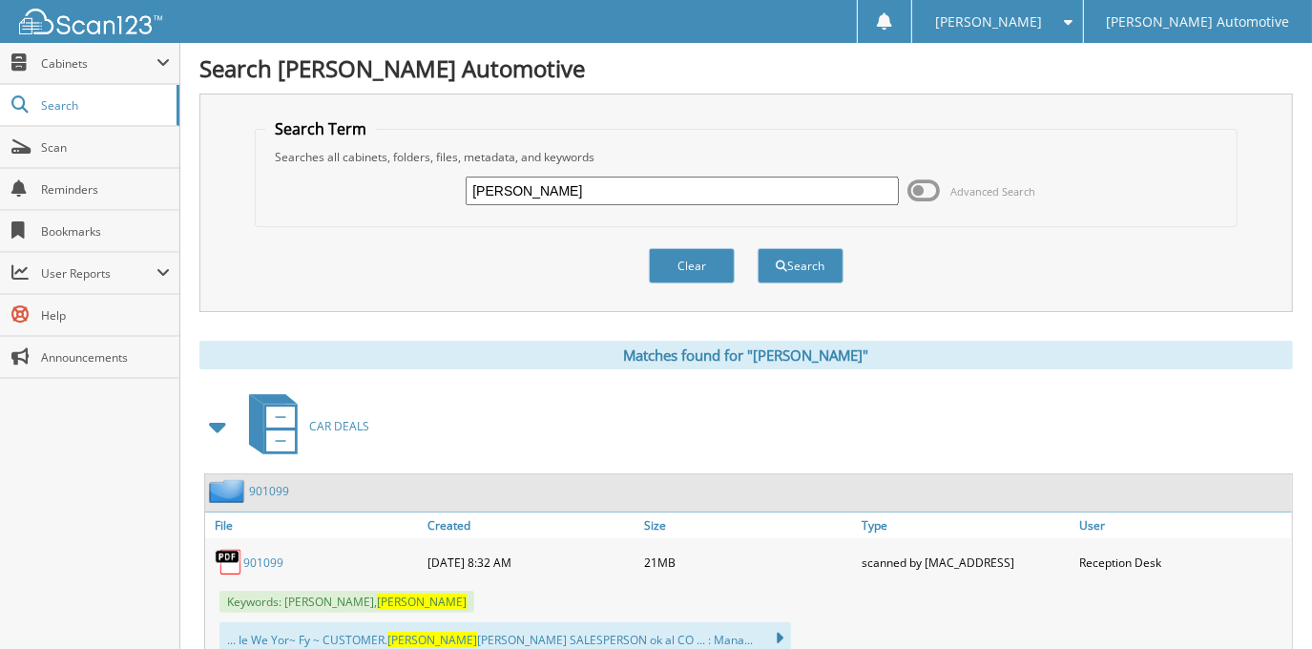
drag, startPoint x: 670, startPoint y: 178, endPoint x: 231, endPoint y: 168, distance: 439.1
click at [231, 168] on div "Search Term Searches all cabinets, folders, files, metadata, and keywords CONNI…" at bounding box center [746, 203] width 1094 height 219
type input "101426A"
click at [758, 248] on button "Search" at bounding box center [801, 265] width 86 height 35
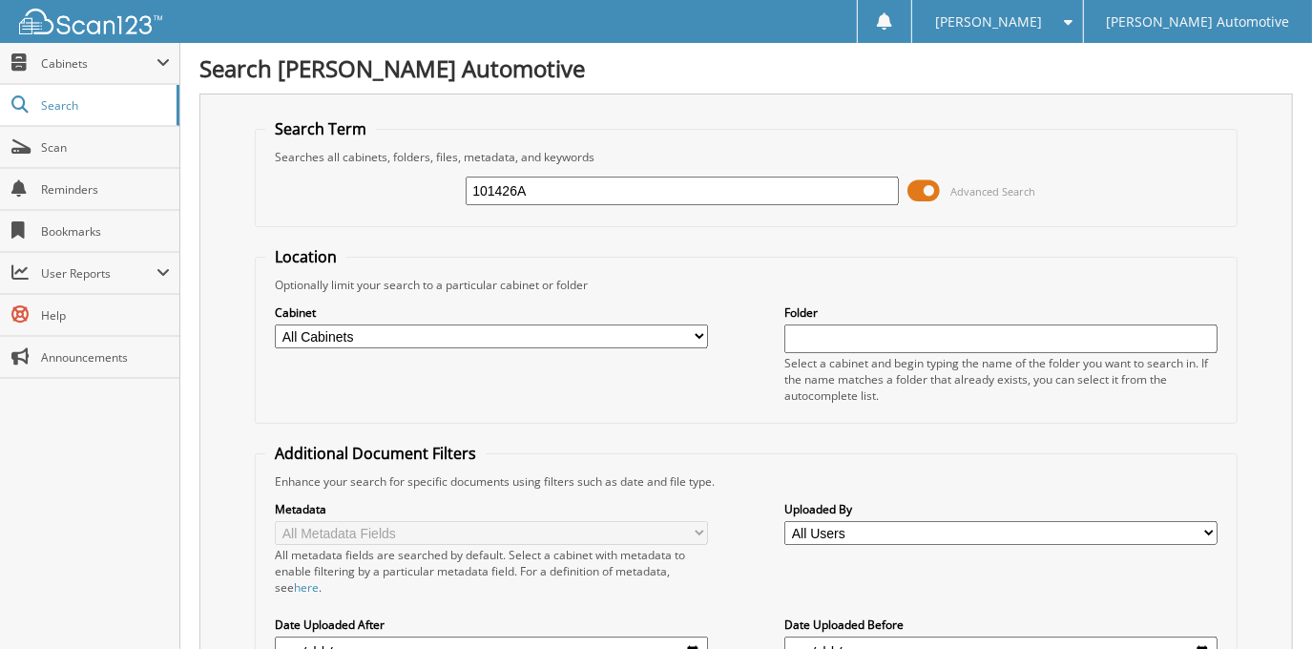
click at [918, 189] on span at bounding box center [925, 191] width 32 height 29
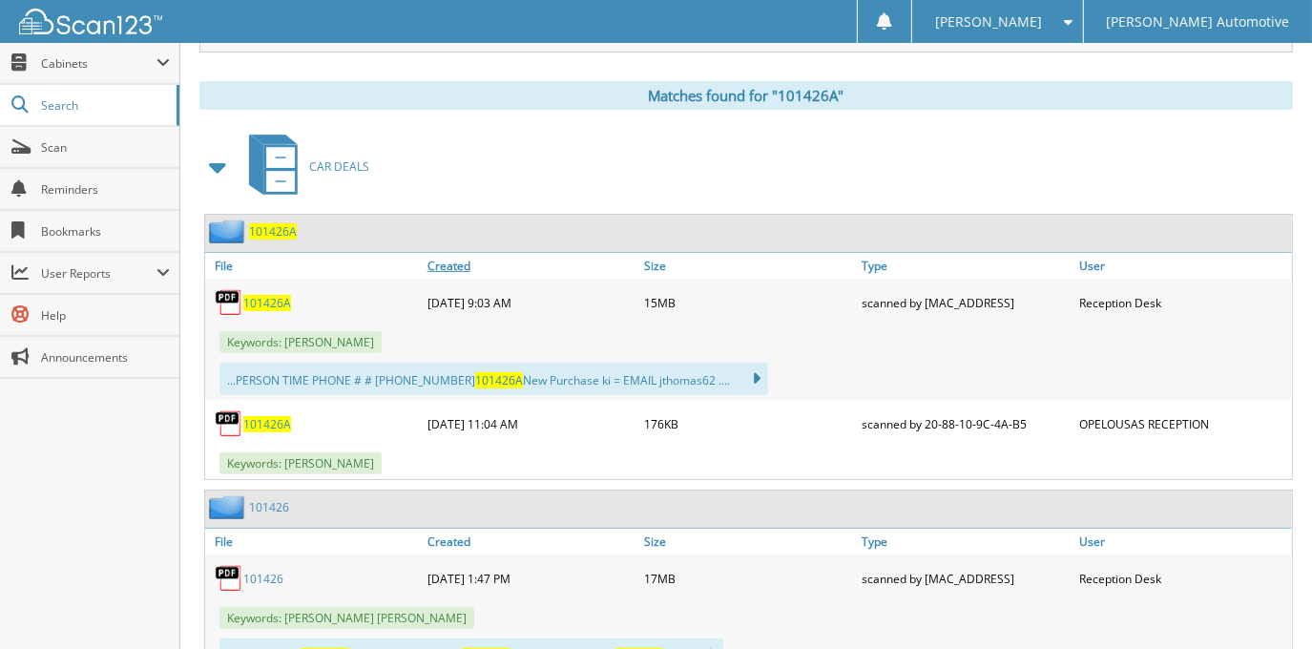
scroll to position [338, 0]
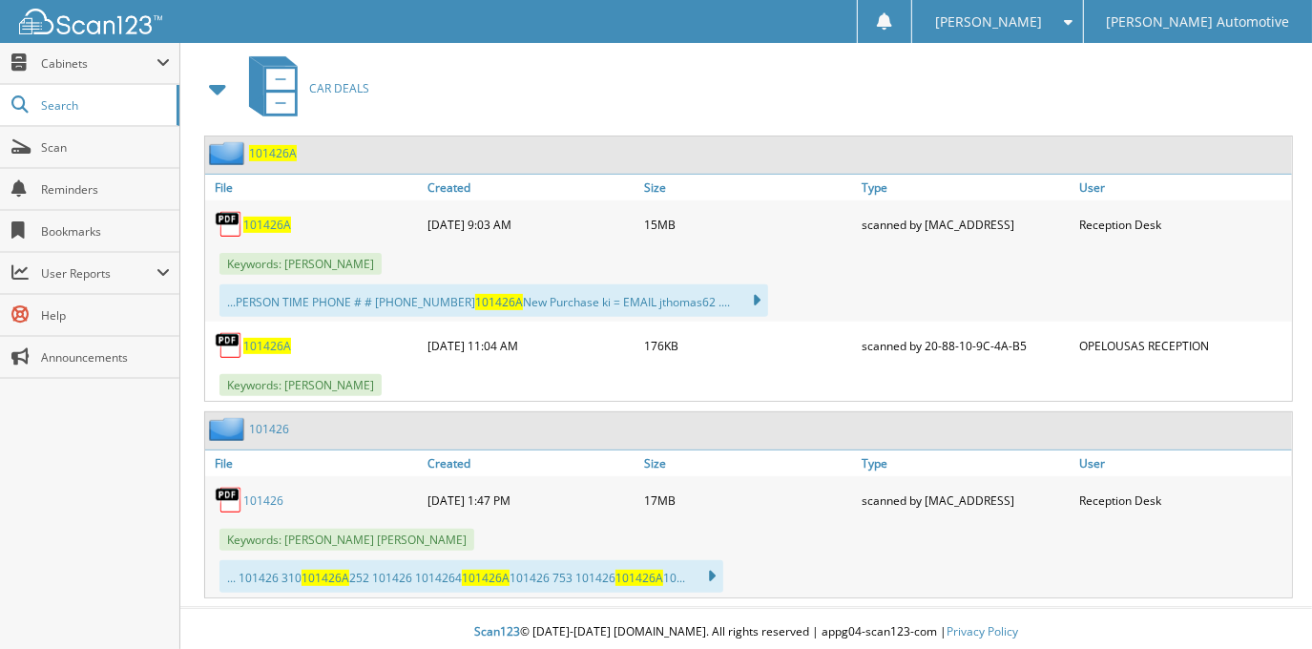
click at [272, 217] on span "101426A" at bounding box center [267, 225] width 48 height 16
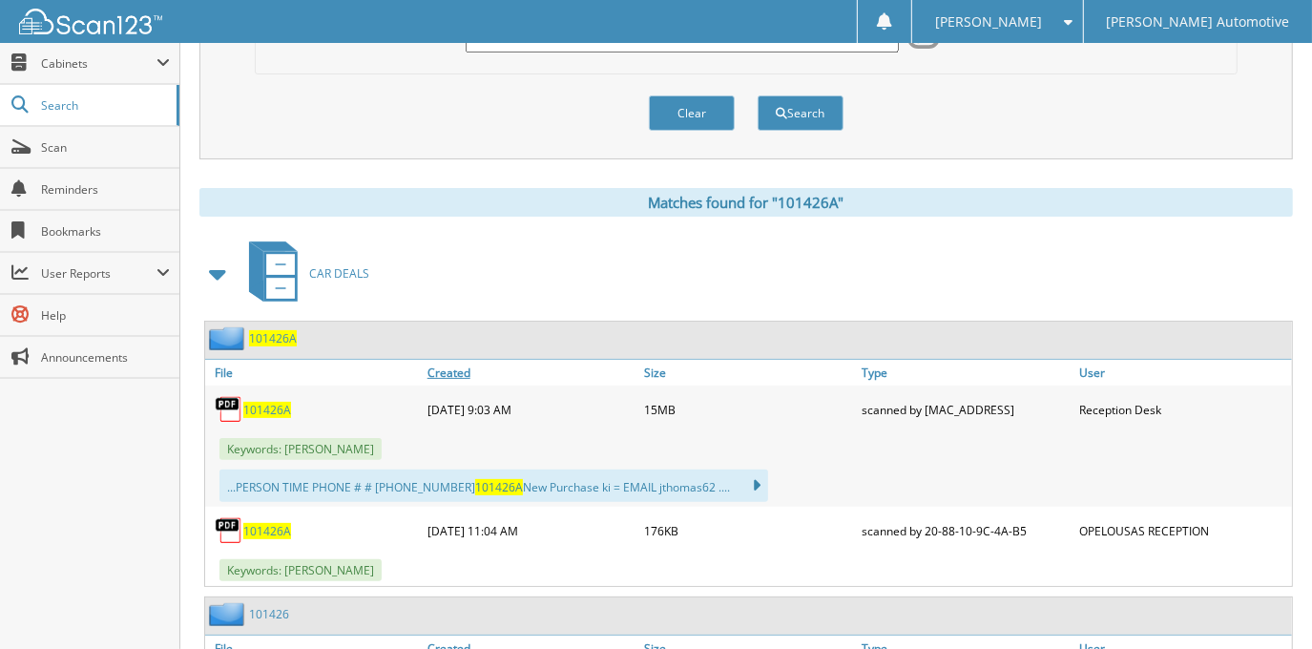
scroll to position [77, 0]
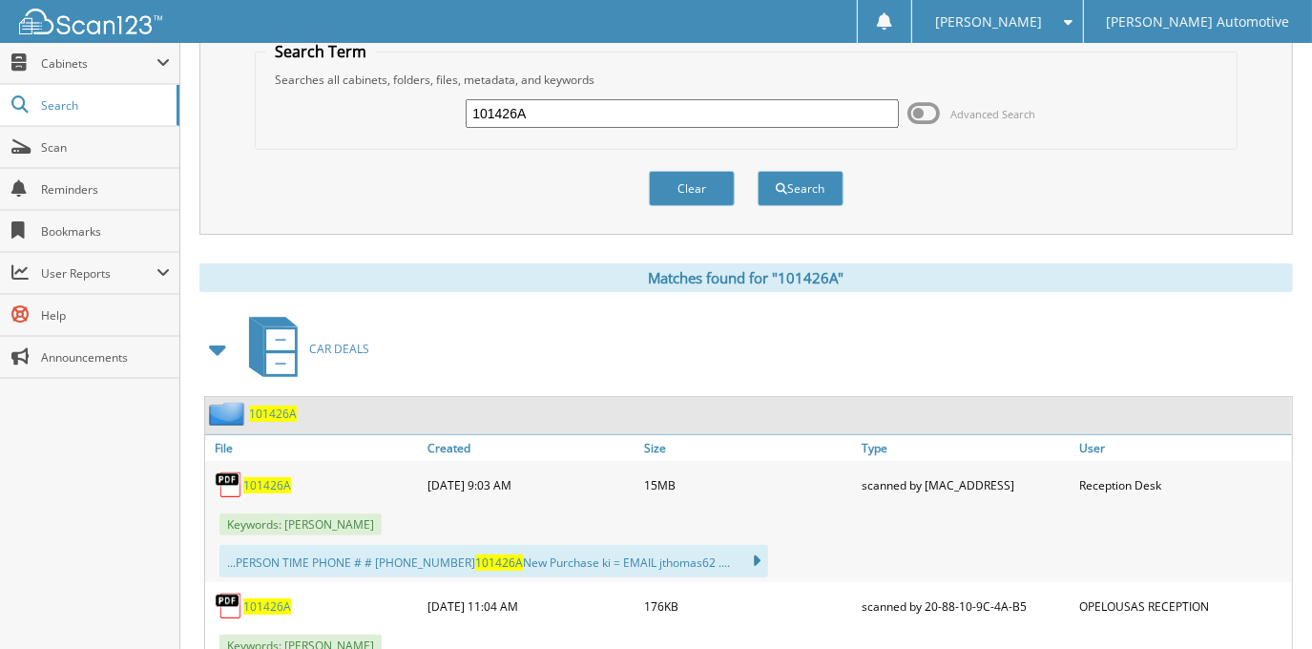
drag, startPoint x: 571, startPoint y: 110, endPoint x: 324, endPoint y: 120, distance: 246.4
click at [324, 120] on div "101426A Advanced Search" at bounding box center [745, 114] width 961 height 52
type input "84965"
click at [758, 171] on button "Search" at bounding box center [801, 188] width 86 height 35
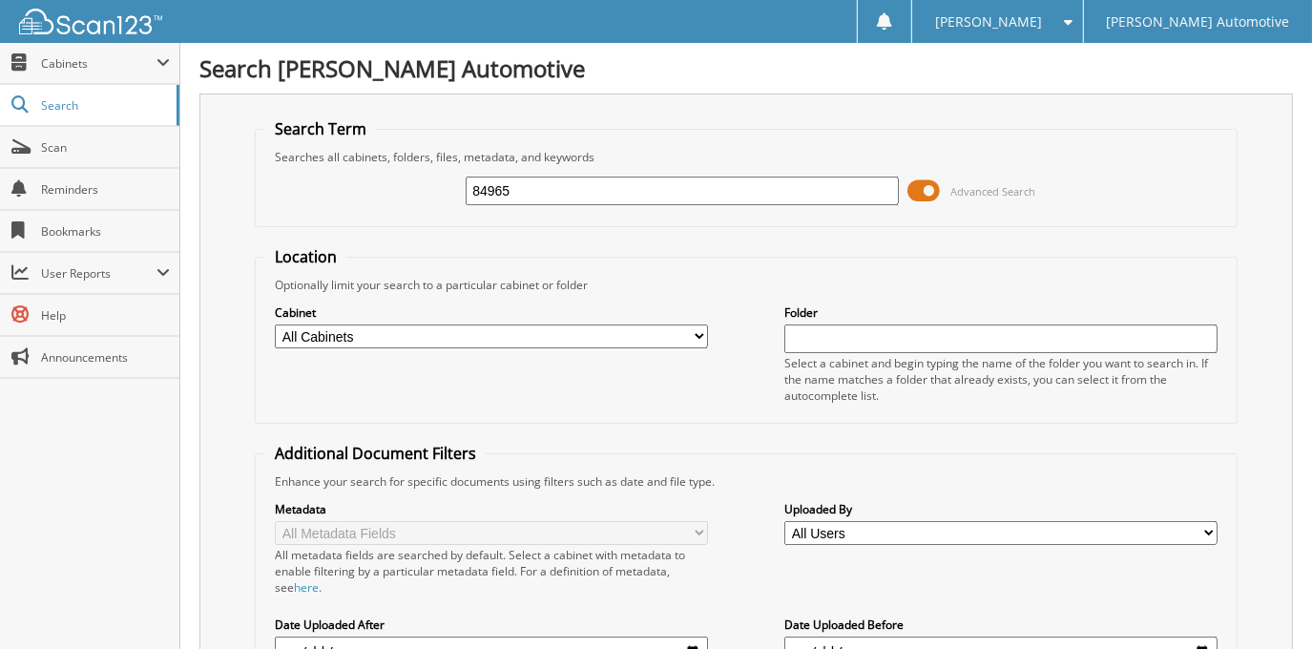
click at [929, 192] on span at bounding box center [925, 191] width 32 height 29
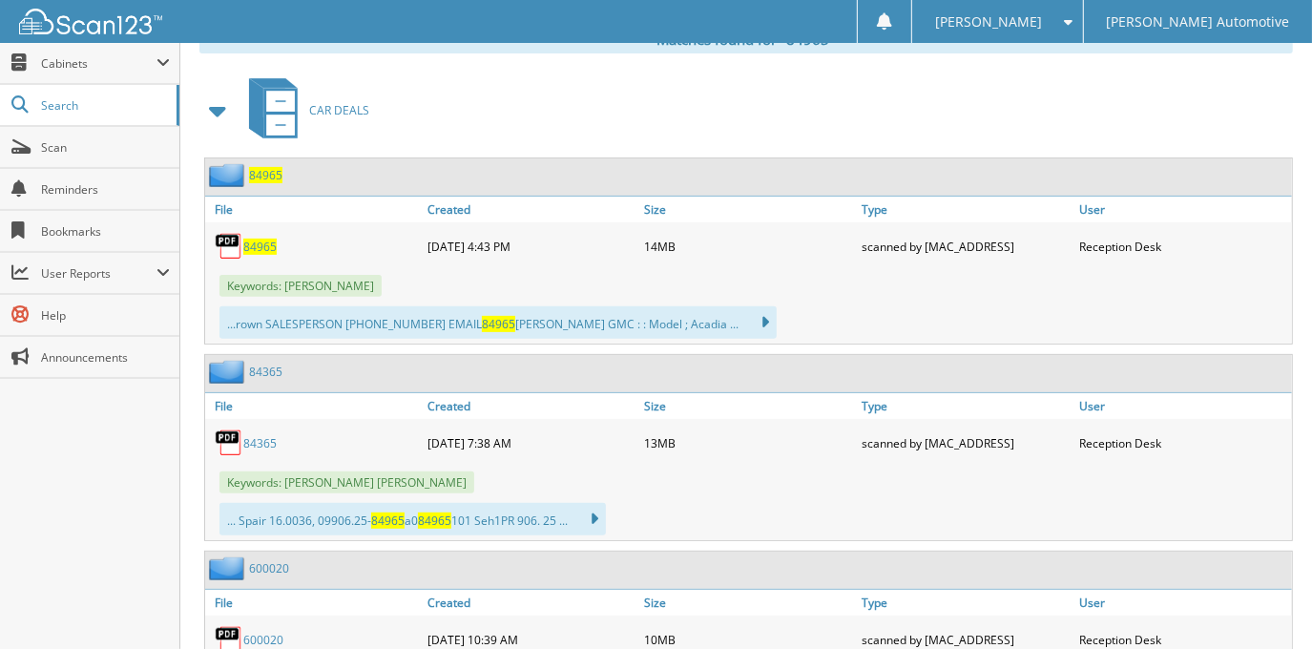
scroll to position [346, 0]
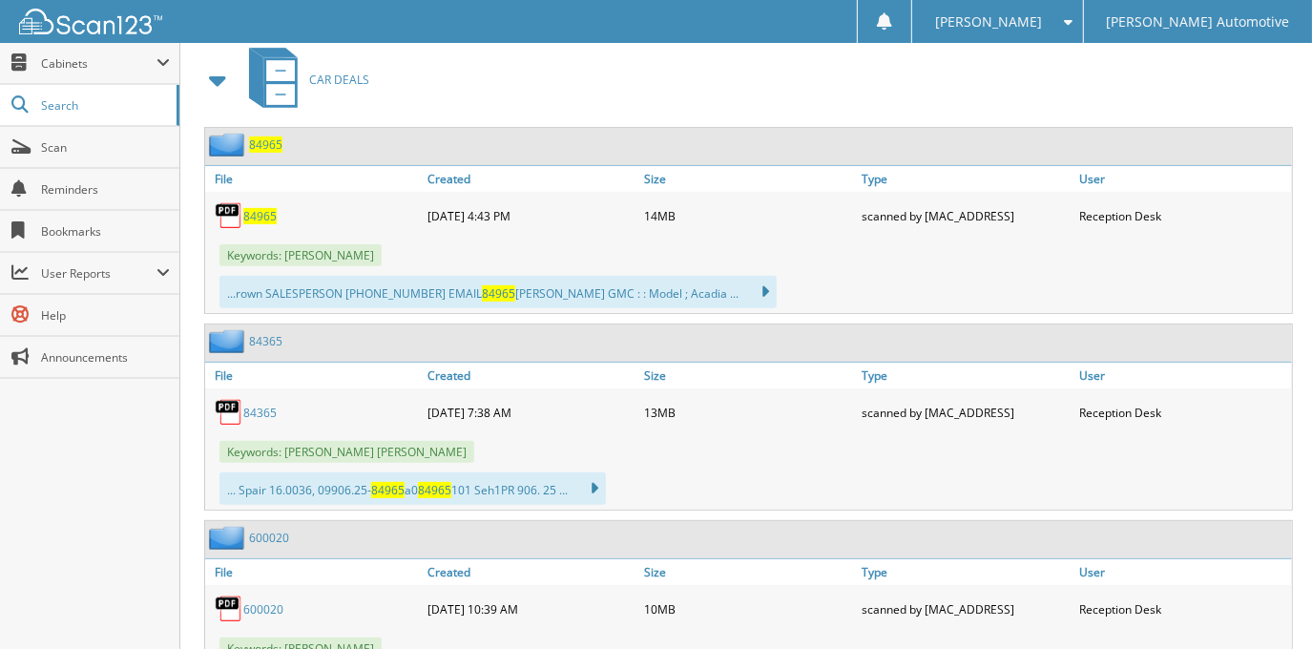
click at [258, 212] on span "84965" at bounding box center [259, 216] width 33 height 16
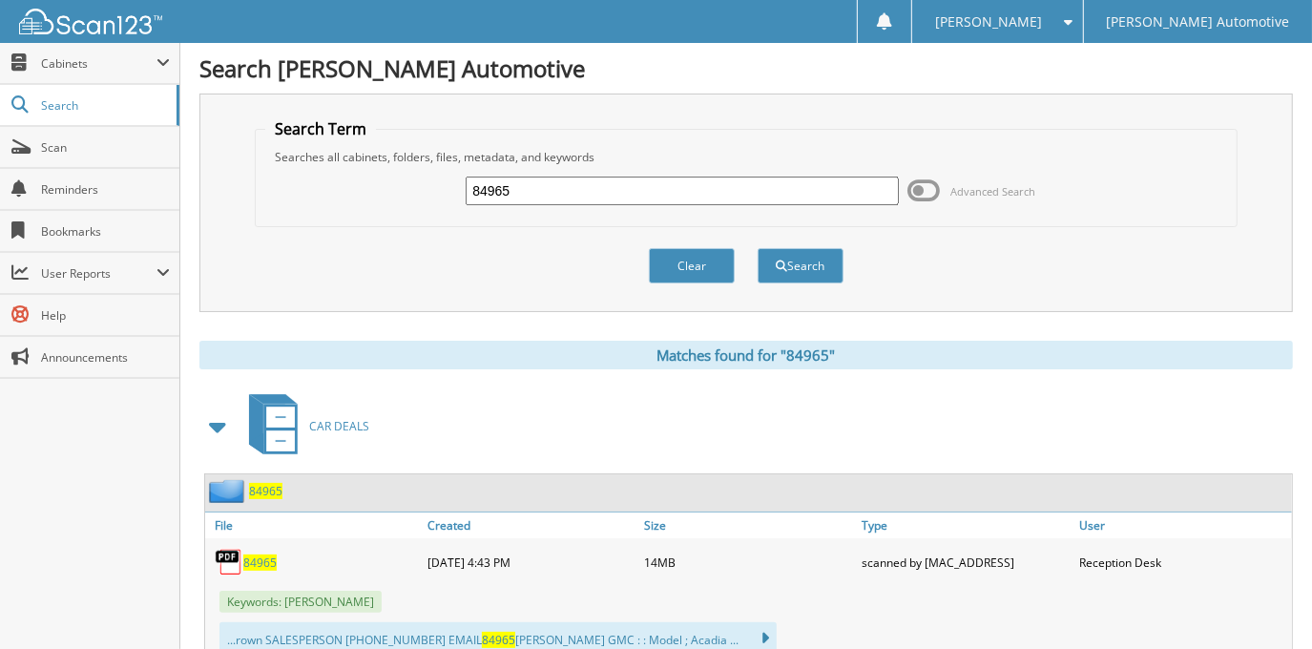
drag, startPoint x: 449, startPoint y: 191, endPoint x: 382, endPoint y: 196, distance: 67.9
click at [382, 195] on div "84965 Advanced Search" at bounding box center [745, 191] width 961 height 52
type input "48266"
click at [758, 248] on button "Search" at bounding box center [801, 265] width 86 height 35
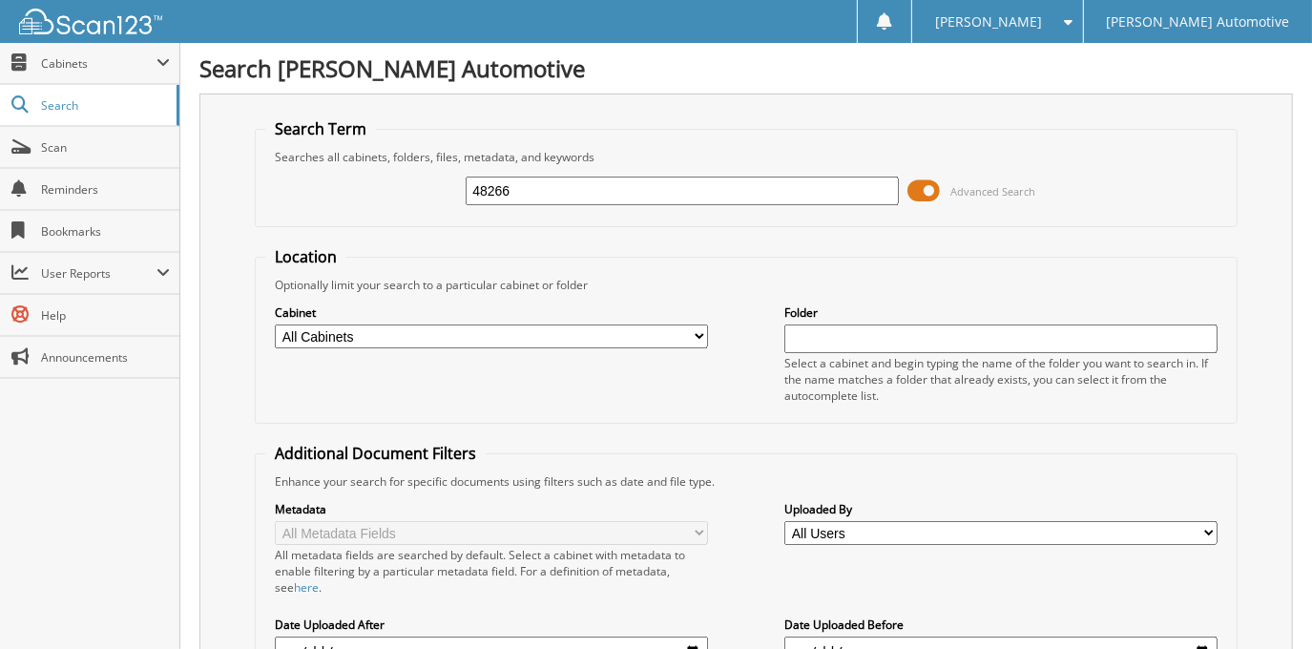
click at [933, 187] on span at bounding box center [925, 191] width 32 height 29
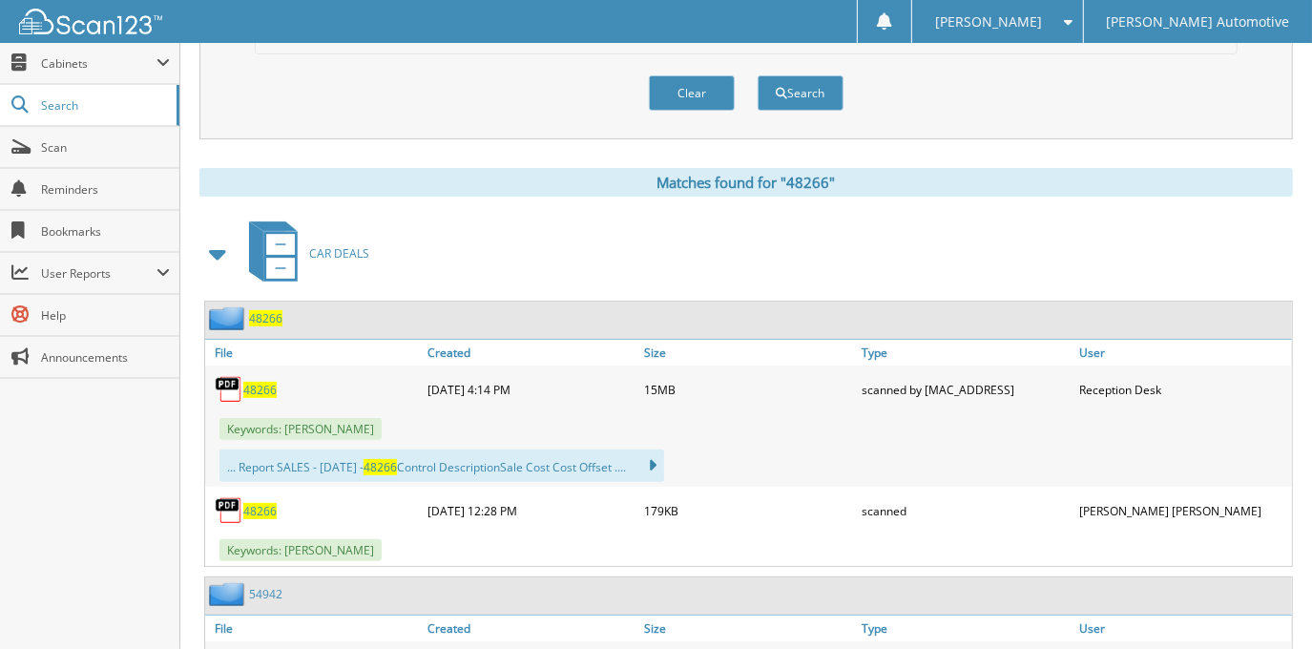
scroll to position [260, 0]
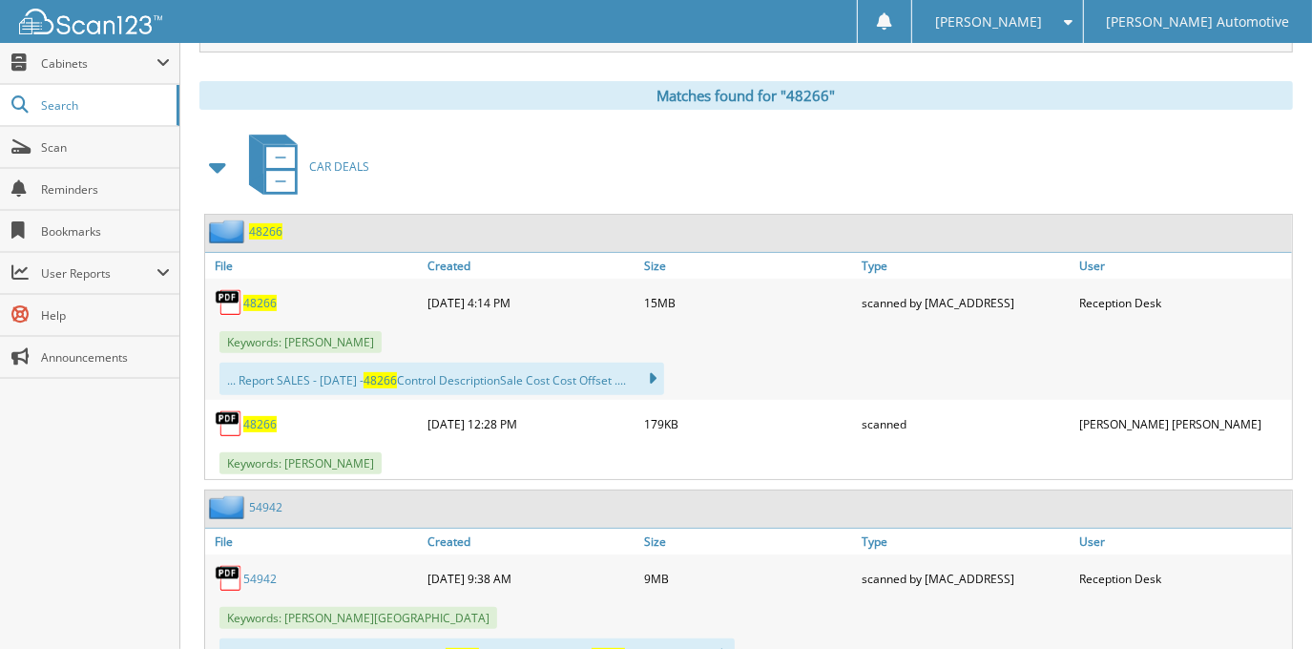
click at [265, 299] on span "48266" at bounding box center [259, 303] width 33 height 16
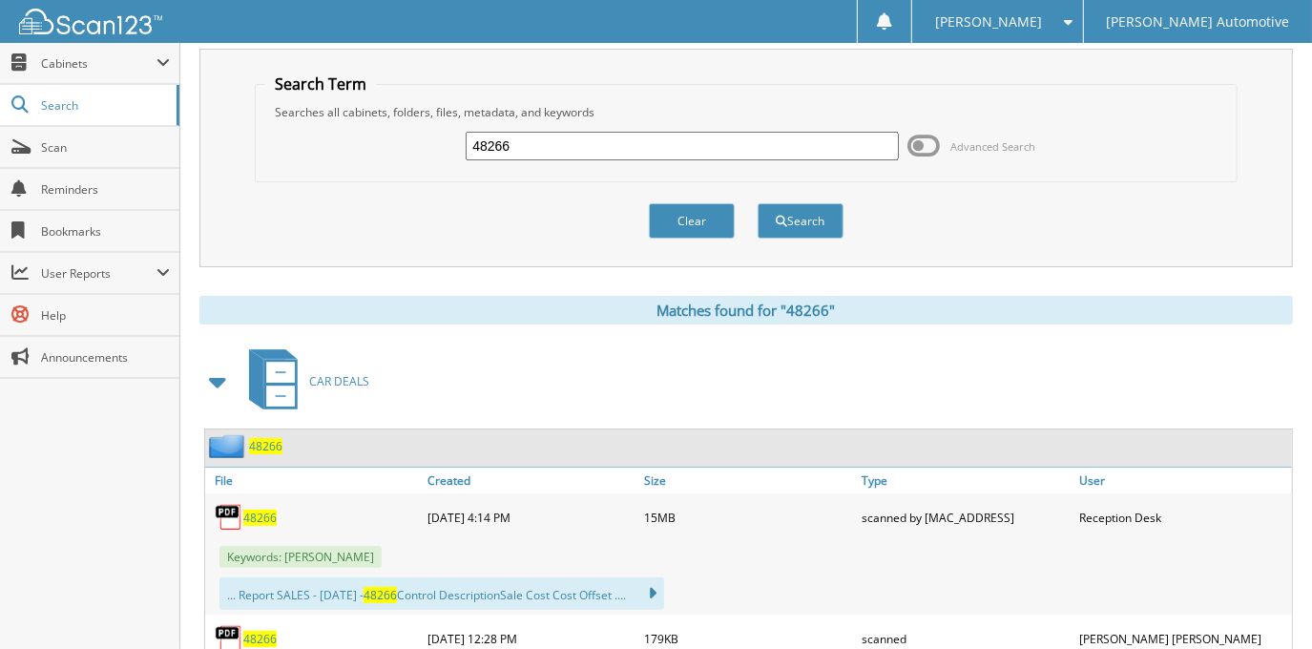
scroll to position [0, 0]
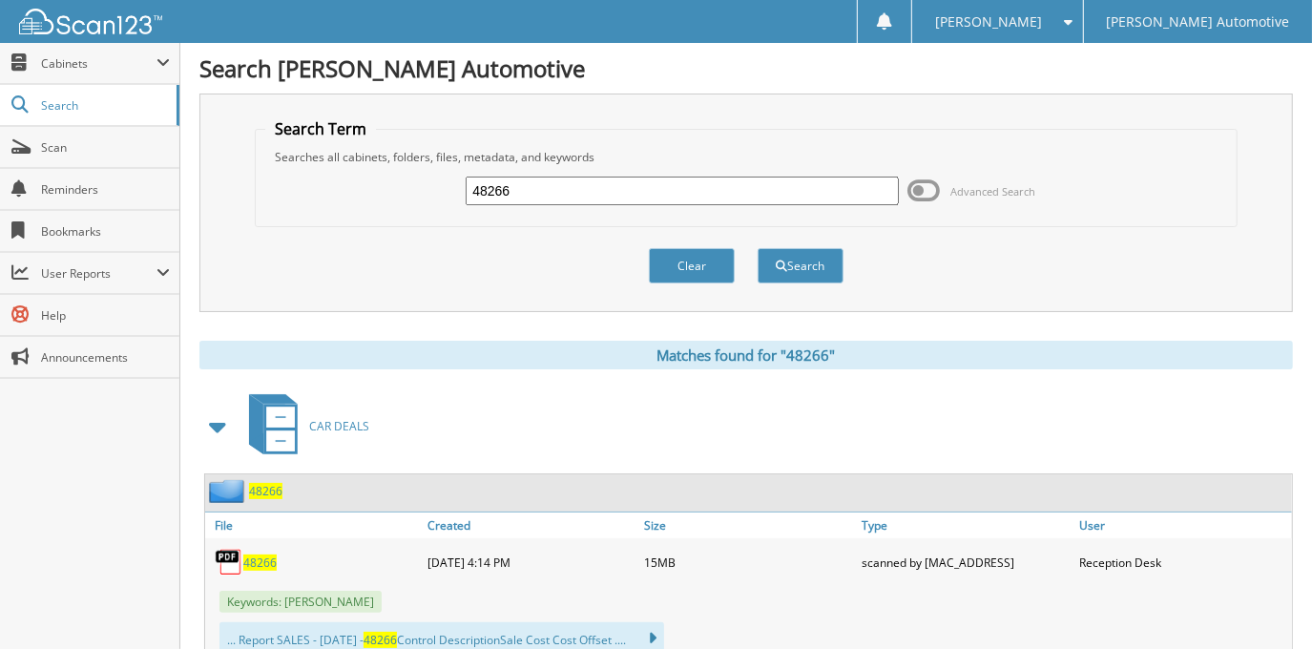
drag, startPoint x: 529, startPoint y: 187, endPoint x: 384, endPoint y: 189, distance: 145.1
click at [384, 189] on div "48266 Advanced Search" at bounding box center [745, 191] width 961 height 52
type input "47966A"
click at [758, 248] on button "Search" at bounding box center [801, 265] width 86 height 35
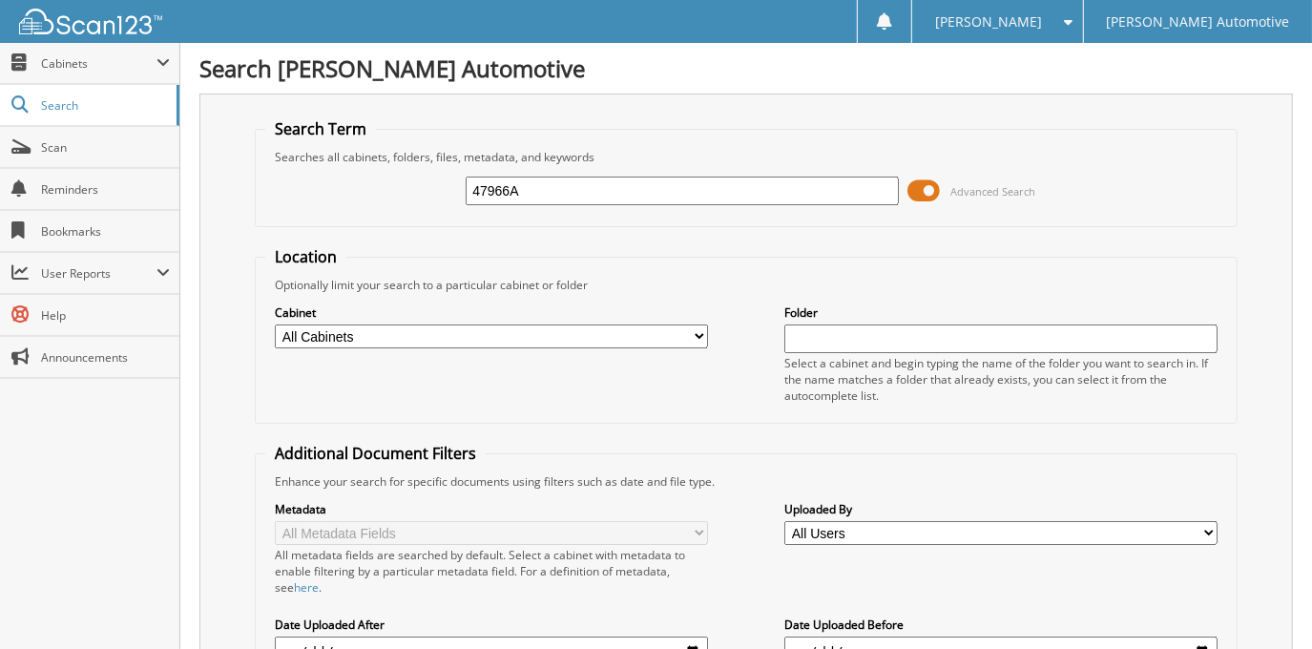
click at [919, 199] on span at bounding box center [925, 191] width 32 height 29
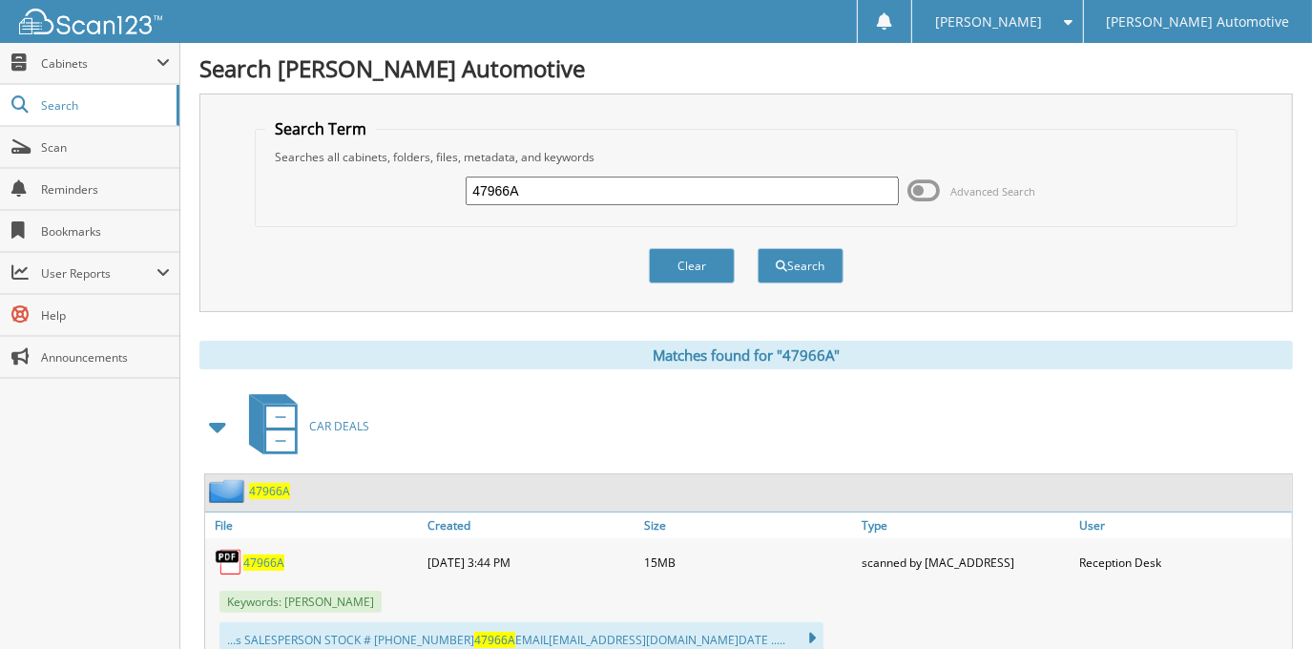
click at [565, 192] on input "47966A" at bounding box center [682, 191] width 432 height 29
type input "903005"
click at [758, 248] on button "Search" at bounding box center [801, 265] width 86 height 35
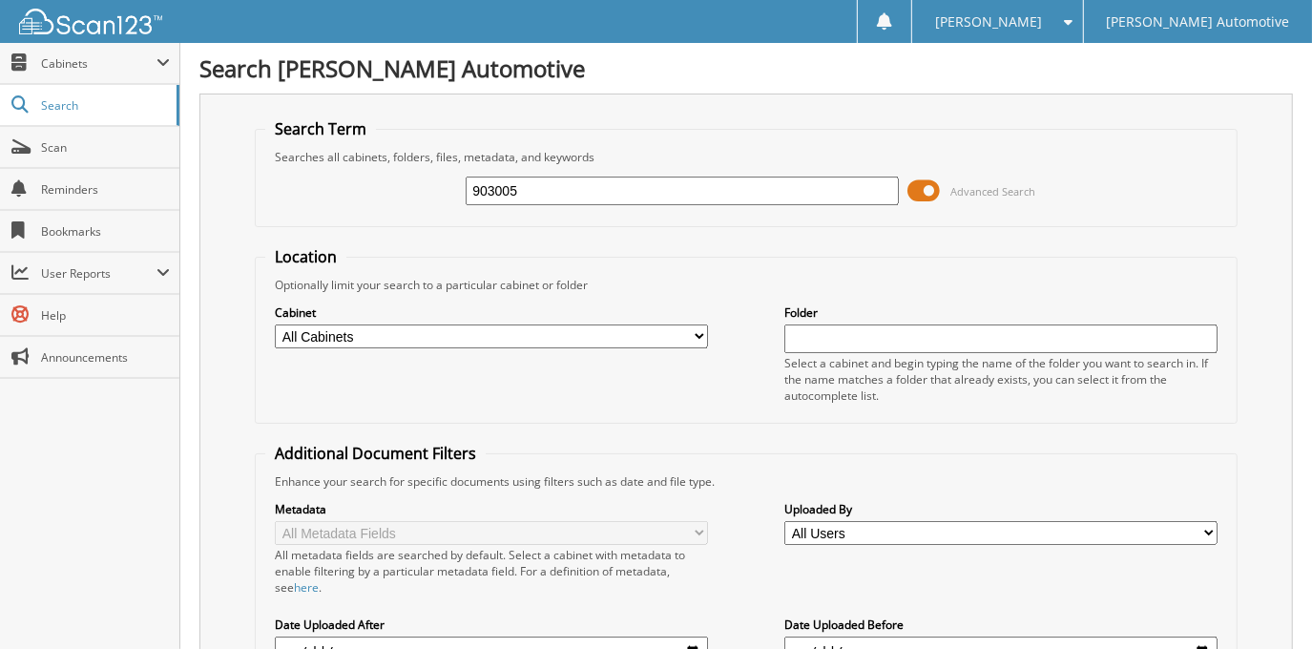
click at [919, 190] on span at bounding box center [925, 191] width 32 height 29
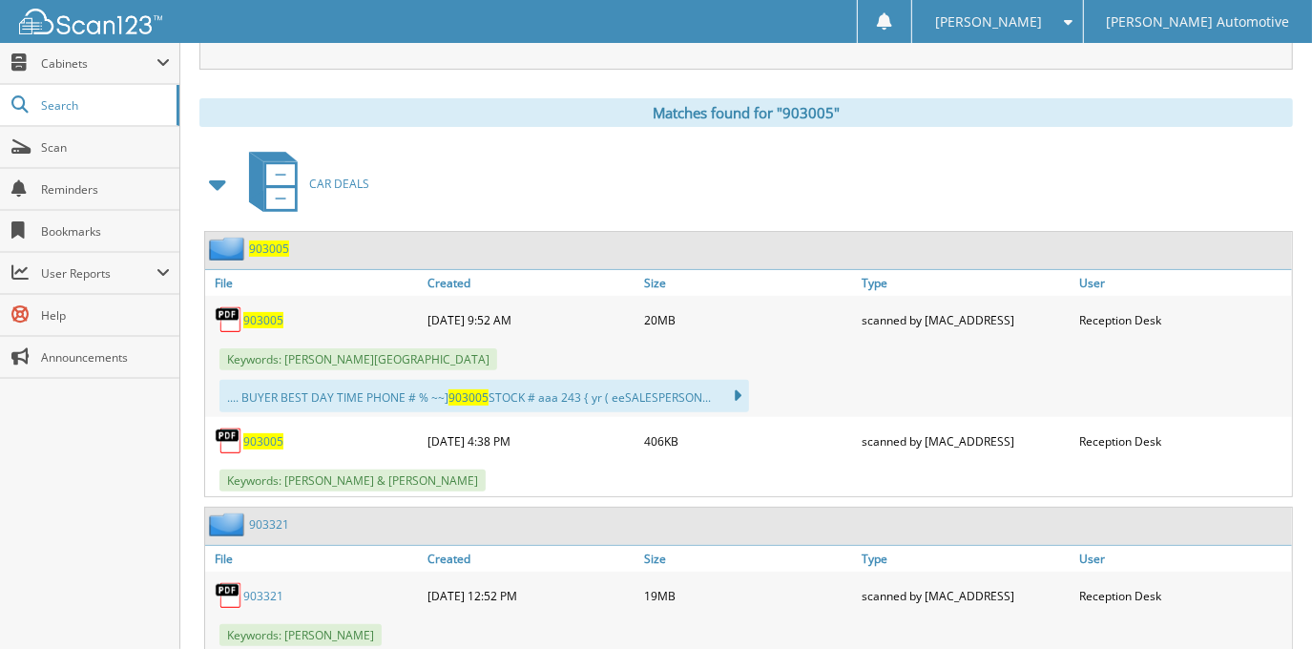
scroll to position [260, 0]
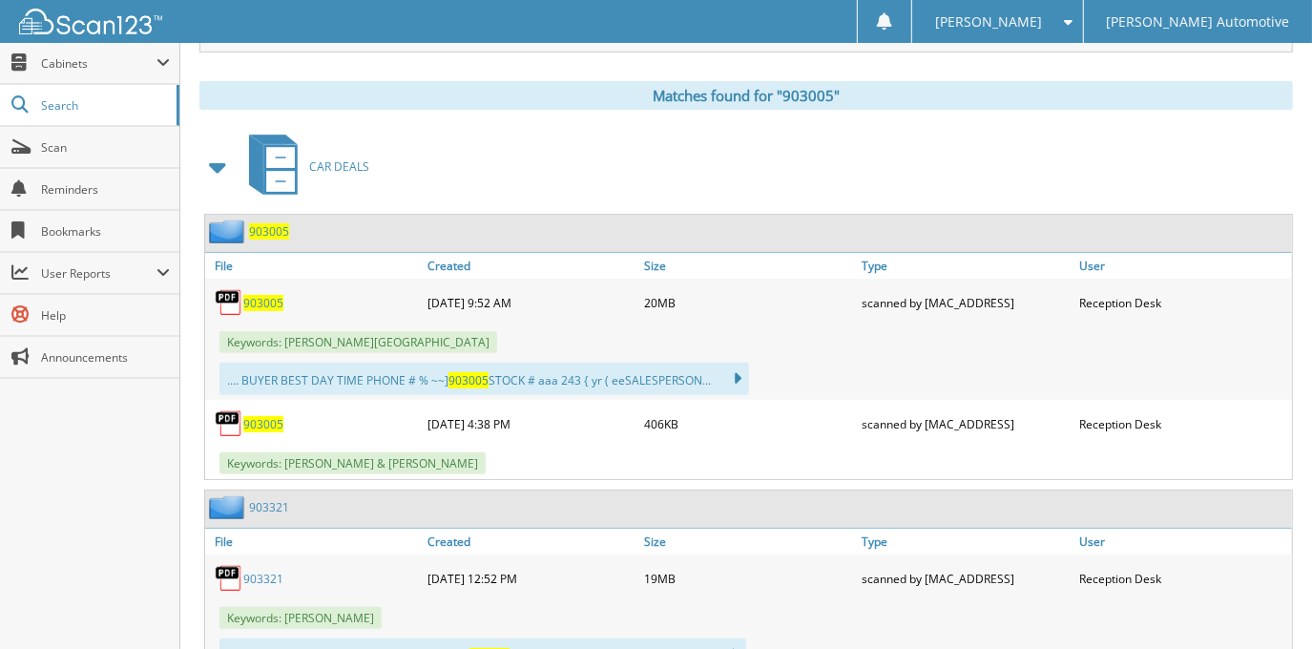
click at [272, 299] on span "903005" at bounding box center [263, 303] width 40 height 16
